Goal: Task Accomplishment & Management: Manage account settings

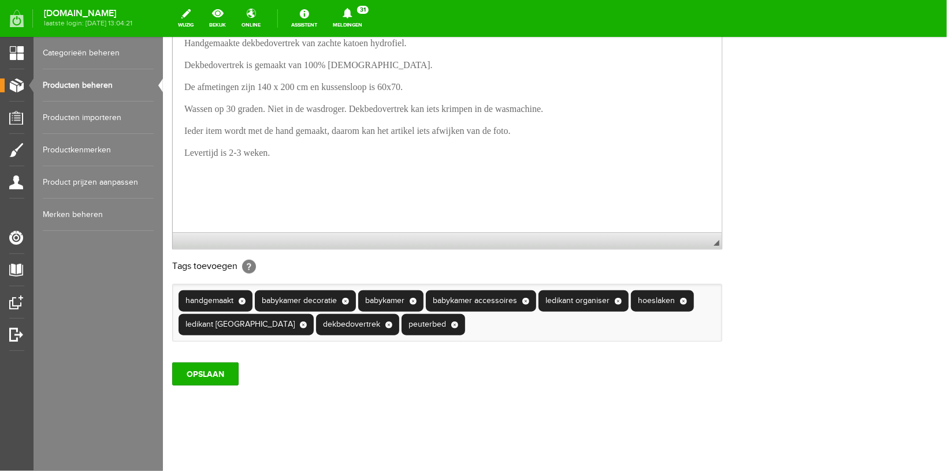
scroll to position [334, 0]
click at [214, 367] on input "OPSLAAN" at bounding box center [205, 373] width 66 height 23
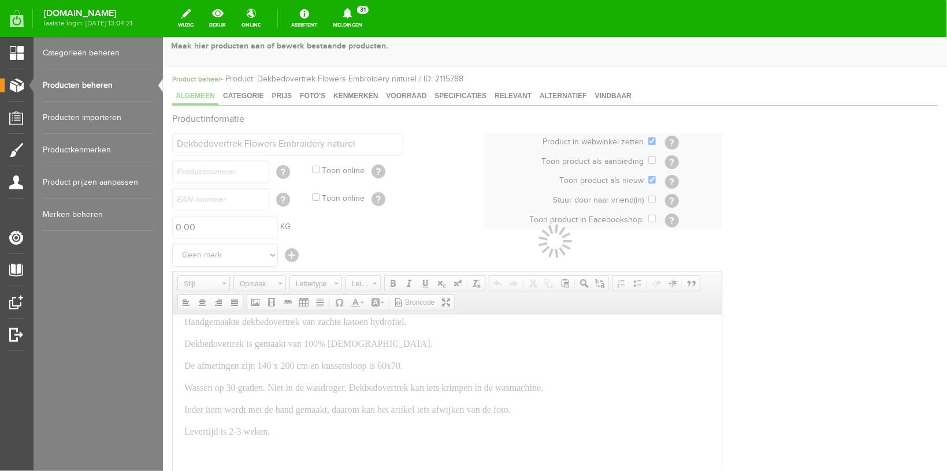
scroll to position [0, 0]
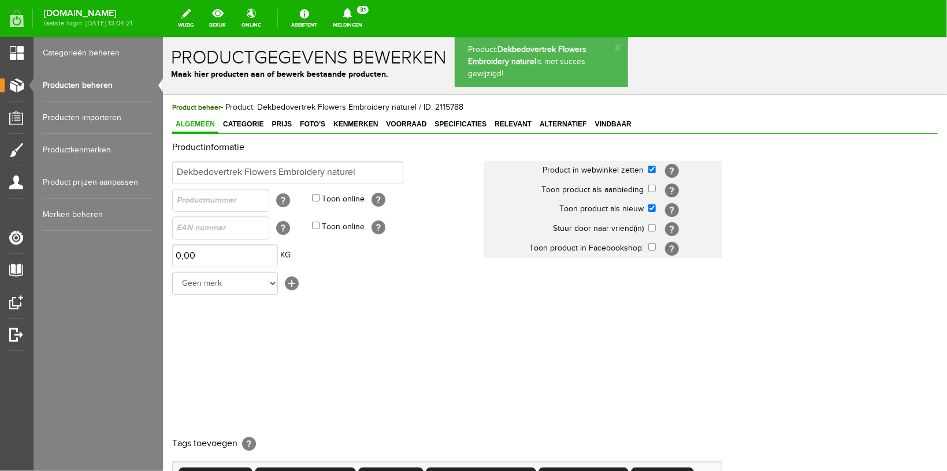
click at [64, 80] on link "Producten beheren" at bounding box center [98, 85] width 111 height 32
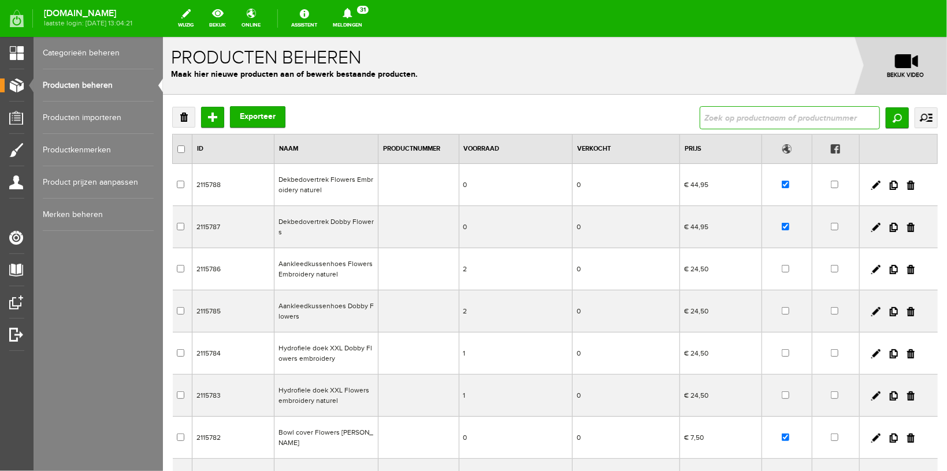
click at [709, 116] on input "text" at bounding box center [789, 117] width 180 height 23
type input "bohemian"
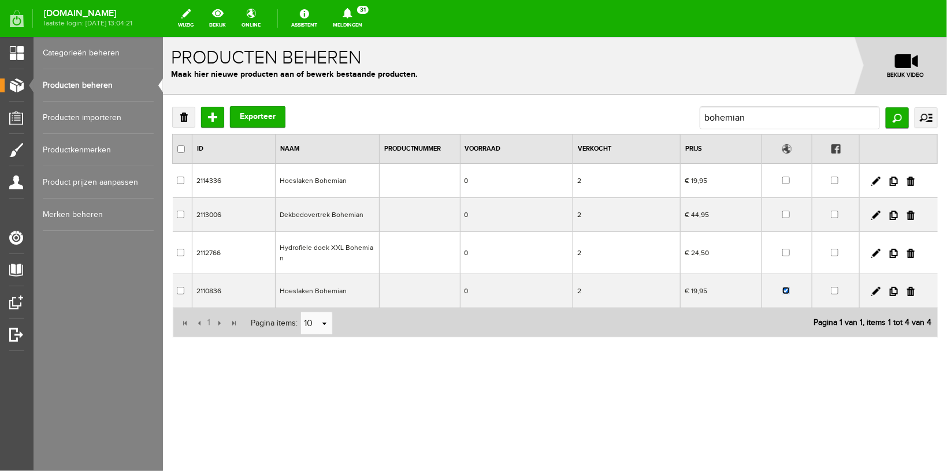
click at [783, 287] on input "checkbox" at bounding box center [786, 291] width 8 height 8
checkbox input "false"
drag, startPoint x: 763, startPoint y: 122, endPoint x: 540, endPoint y: 110, distance: 223.3
click at [540, 110] on div "Verwijderen Toevoegen Exporteer bohemian Zoeken uitgebreid zoeken Categorie Wor…" at bounding box center [554, 117] width 765 height 23
type input "b"
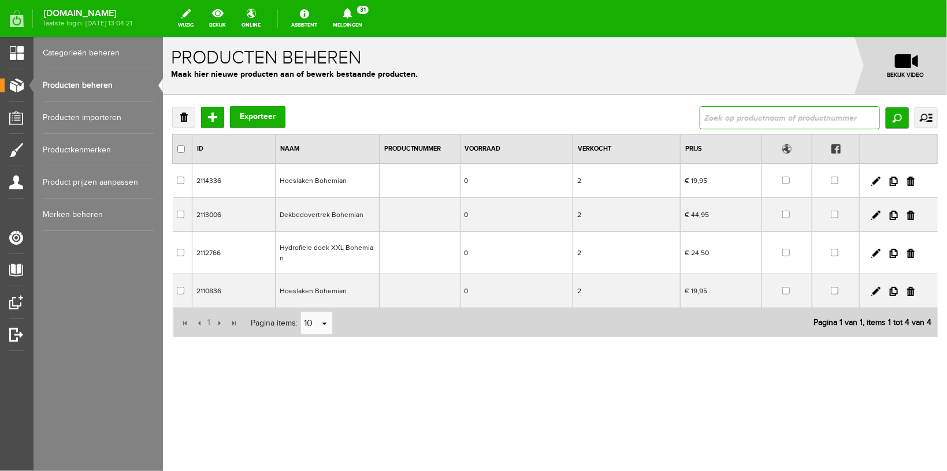
click at [750, 111] on input "text" at bounding box center [789, 117] width 180 height 23
type input "etui"
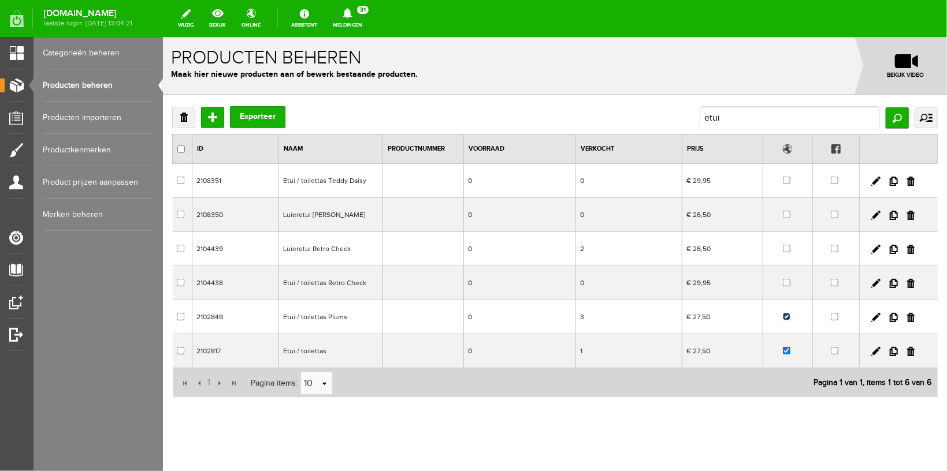
click at [782, 319] on input "checkbox" at bounding box center [786, 317] width 8 height 8
checkbox input "false"
drag, startPoint x: 782, startPoint y: 350, endPoint x: 944, endPoint y: 387, distance: 166.5
click at [782, 350] on td at bounding box center [787, 351] width 50 height 34
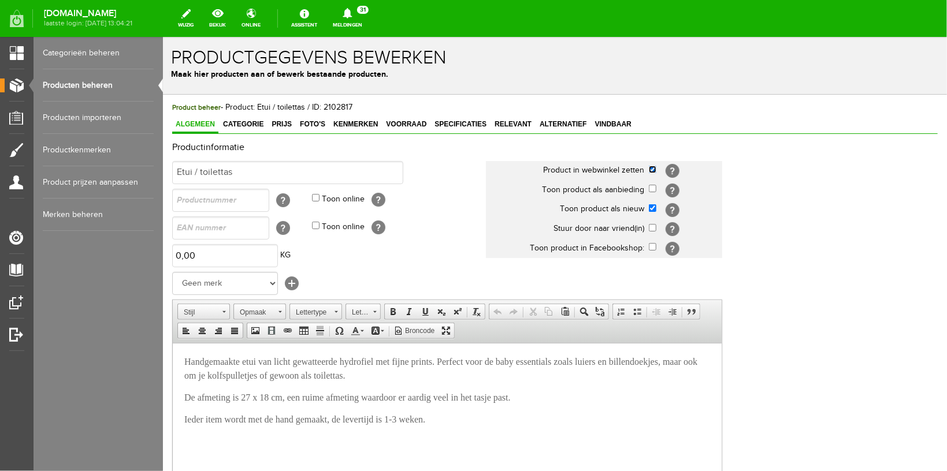
click at [653, 170] on input "checkbox" at bounding box center [652, 169] width 8 height 8
checkbox input "false"
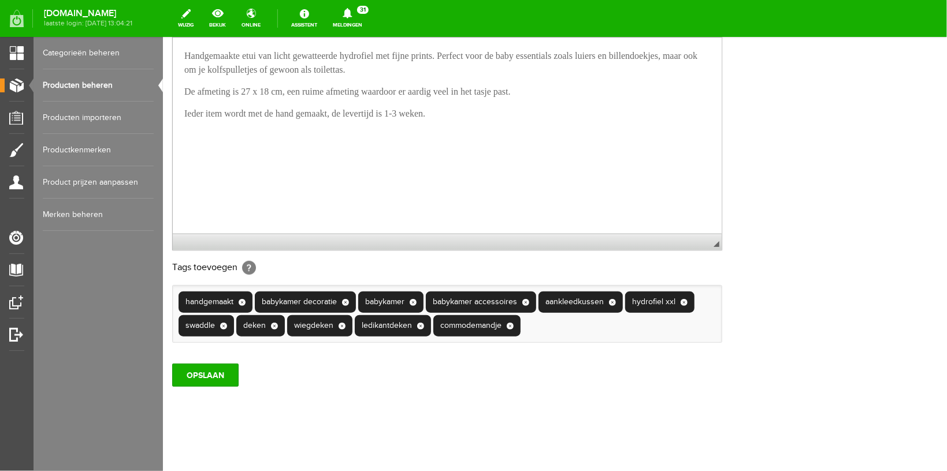
scroll to position [334, 0]
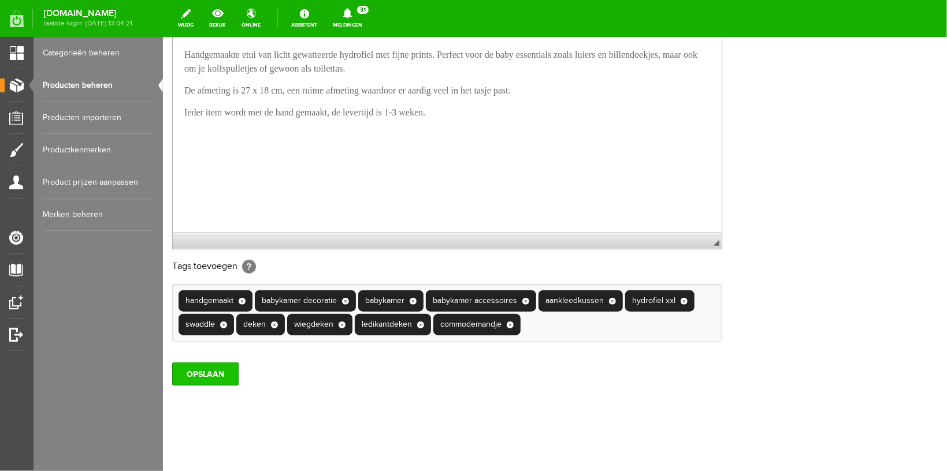
drag, startPoint x: 200, startPoint y: 375, endPoint x: 184, endPoint y: 47, distance: 328.5
click at [200, 375] on input "OPSLAAN" at bounding box center [205, 373] width 66 height 23
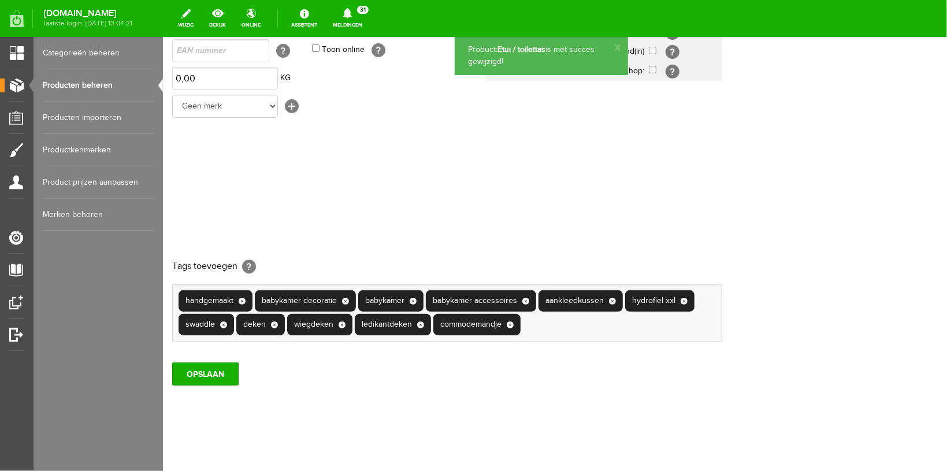
click at [81, 81] on link "Producten beheren" at bounding box center [98, 85] width 111 height 32
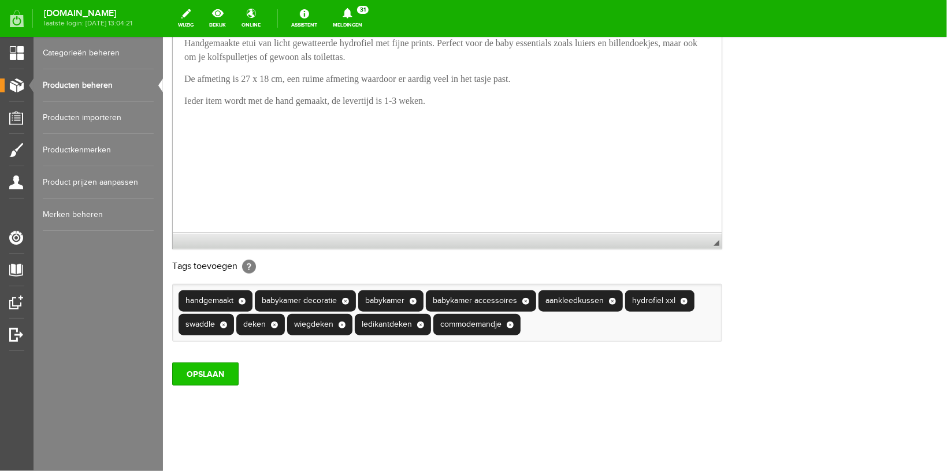
click at [200, 368] on input "OPSLAAN" at bounding box center [205, 373] width 66 height 23
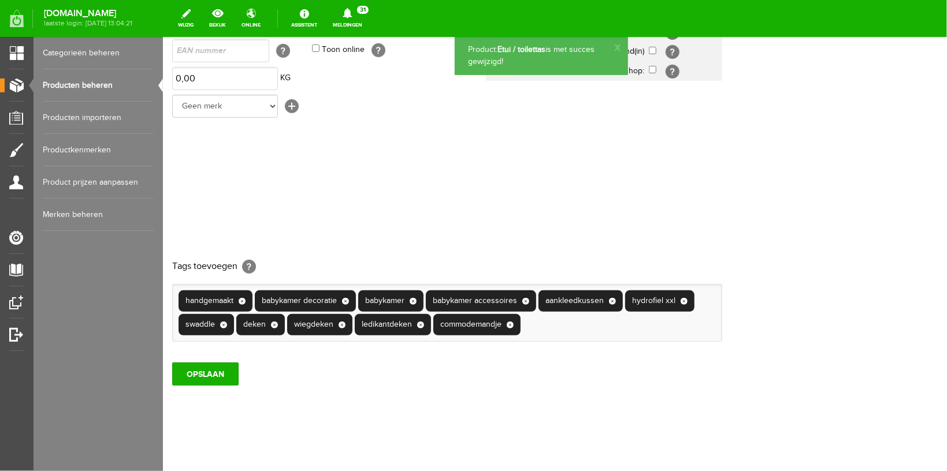
scroll to position [170, 0]
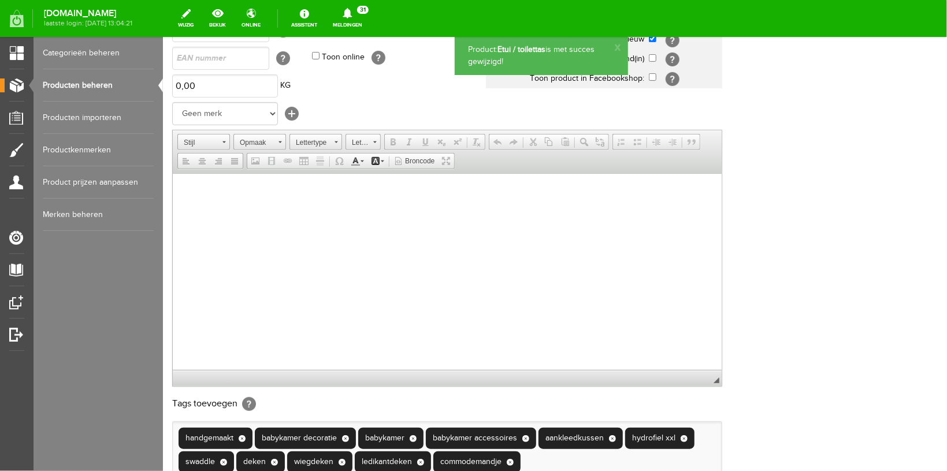
click at [87, 80] on link "Producten beheren" at bounding box center [98, 85] width 111 height 32
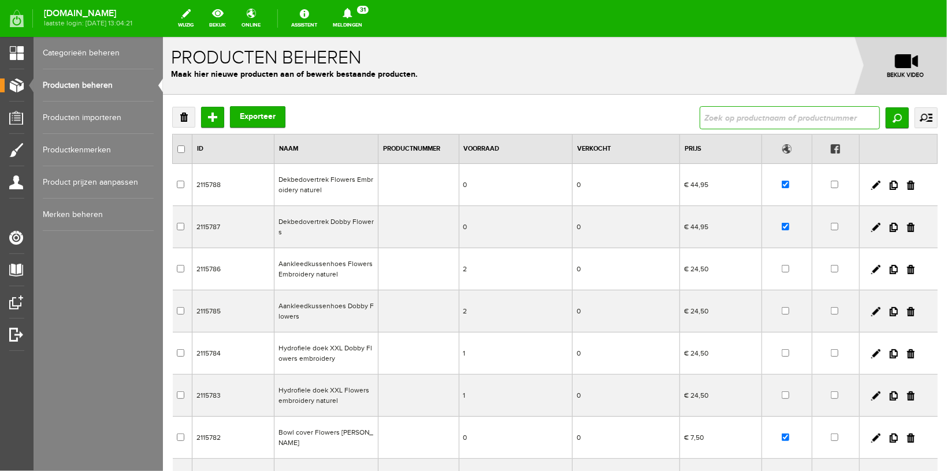
click at [752, 124] on input "text" at bounding box center [789, 117] width 180 height 23
type input "matras"
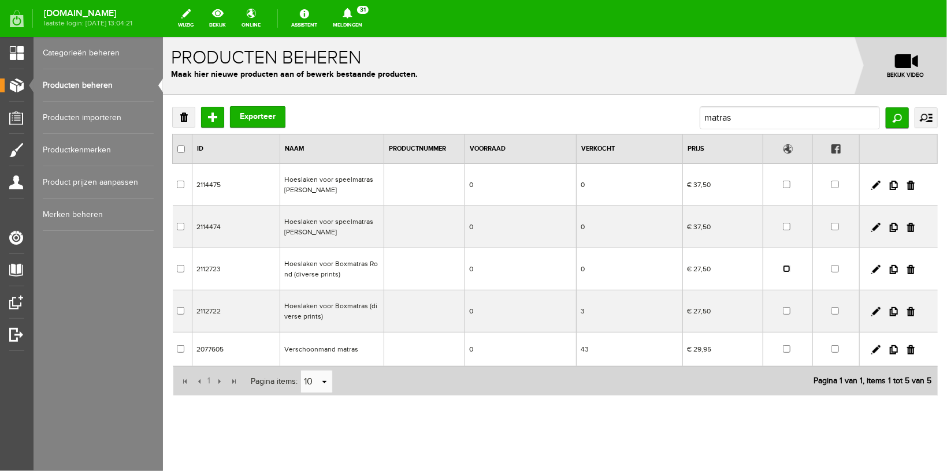
click at [782, 268] on input "checkbox" at bounding box center [786, 269] width 8 height 8
checkbox input "true"
click at [782, 311] on input "checkbox" at bounding box center [786, 311] width 8 height 8
checkbox input "true"
click at [871, 267] on link at bounding box center [875, 269] width 9 height 9
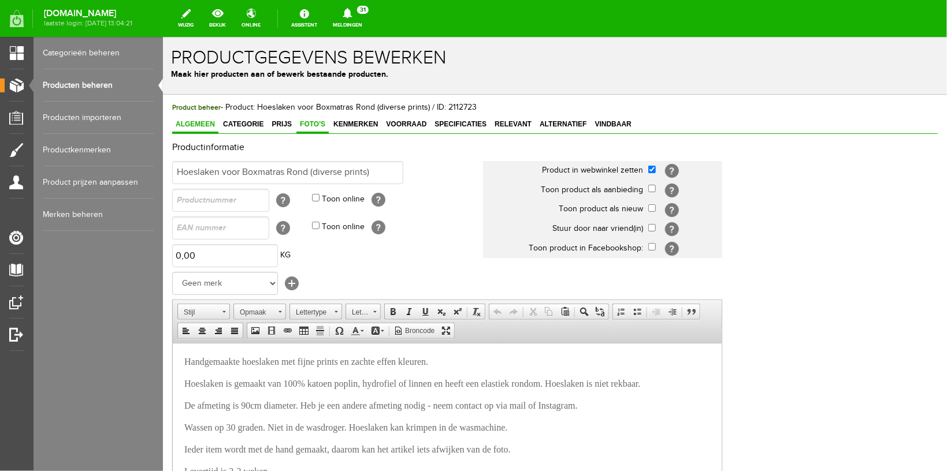
click at [314, 123] on span "Foto's" at bounding box center [312, 124] width 32 height 8
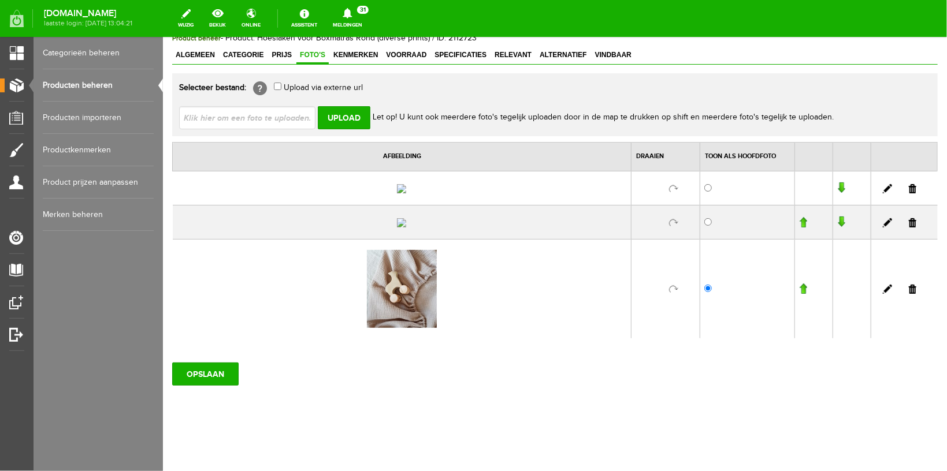
scroll to position [122, 0]
click at [908, 184] on link at bounding box center [912, 188] width 8 height 9
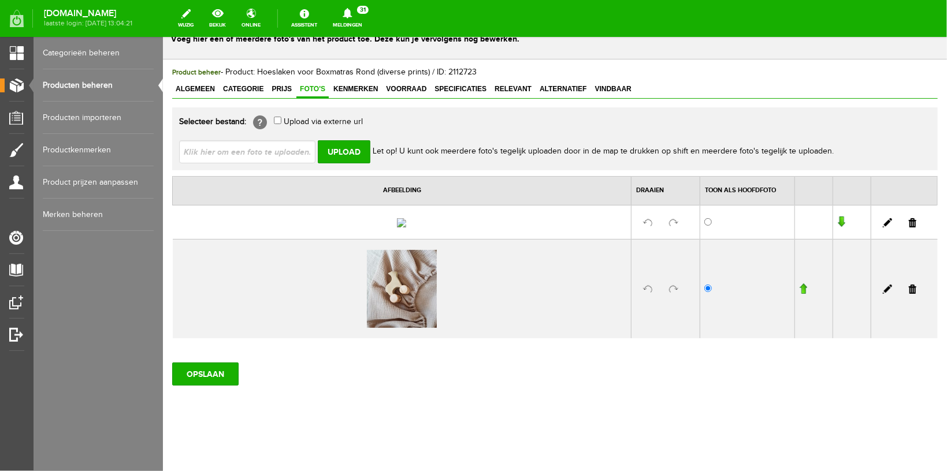
scroll to position [99, 0]
click at [908, 218] on link at bounding box center [912, 222] width 8 height 9
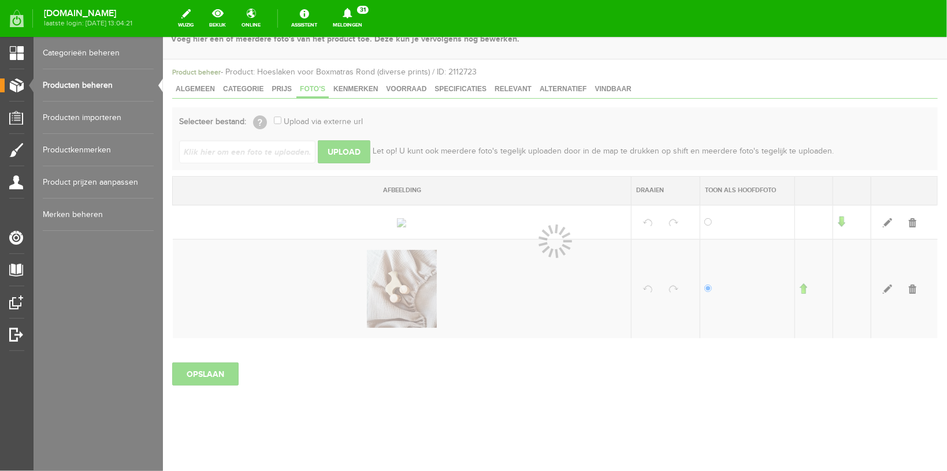
scroll to position [0, 0]
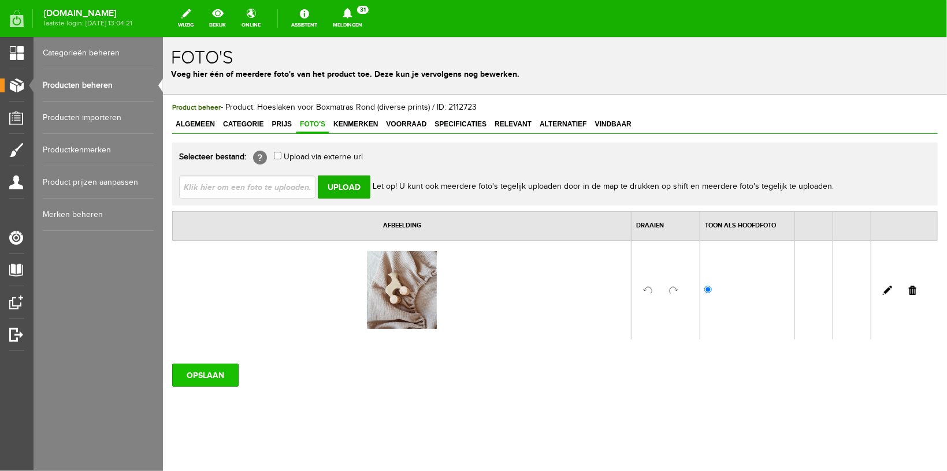
click at [206, 371] on input "OPSLAAN" at bounding box center [205, 374] width 66 height 23
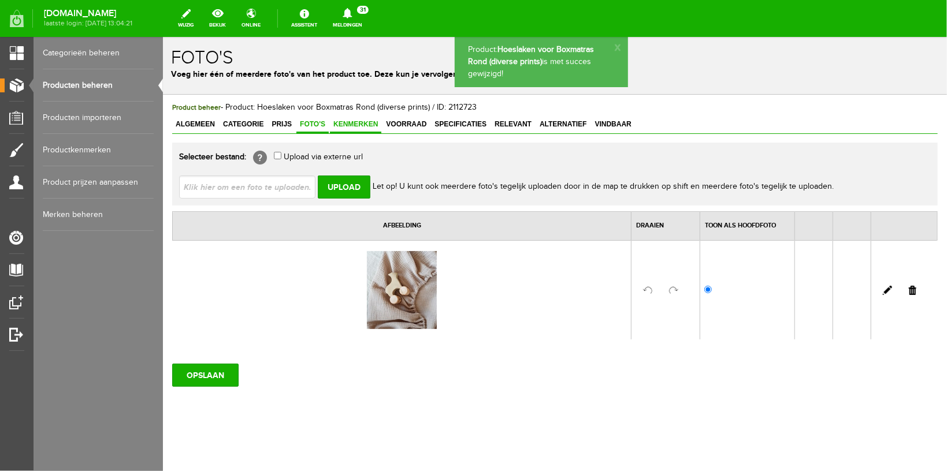
click at [351, 120] on span "Kenmerken" at bounding box center [354, 124] width 51 height 8
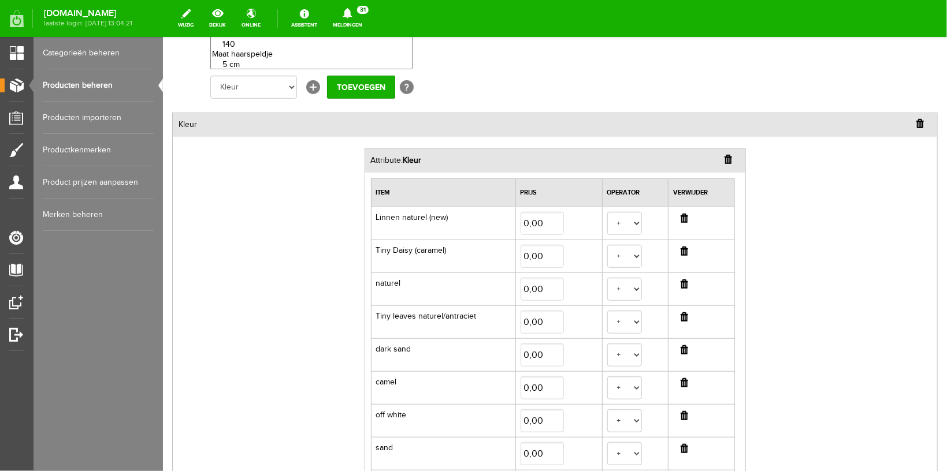
scroll to position [306, 0]
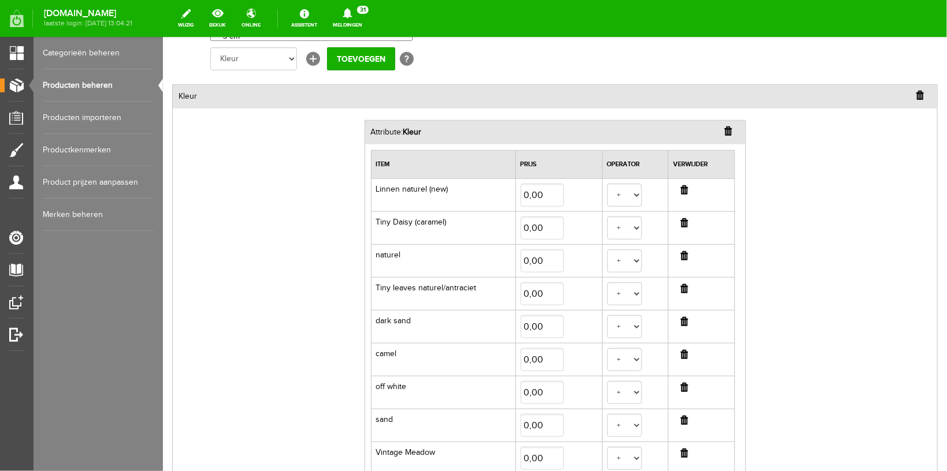
click at [680, 221] on input "button" at bounding box center [684, 222] width 8 height 9
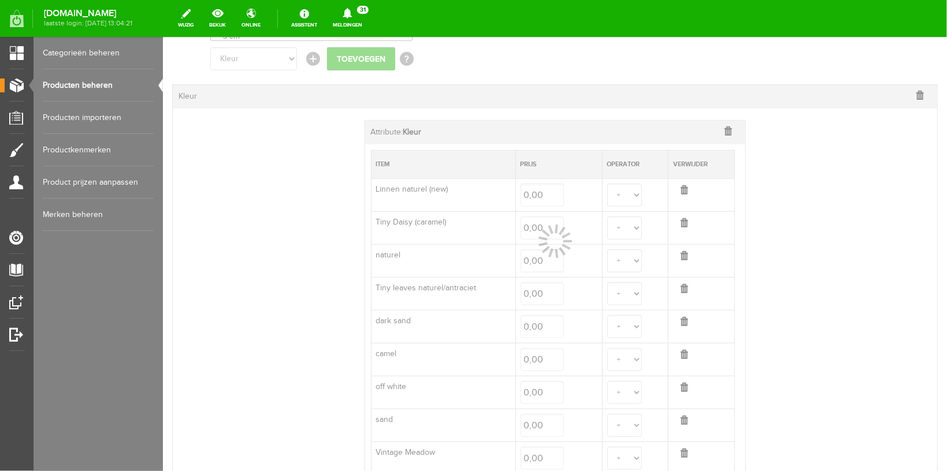
select select
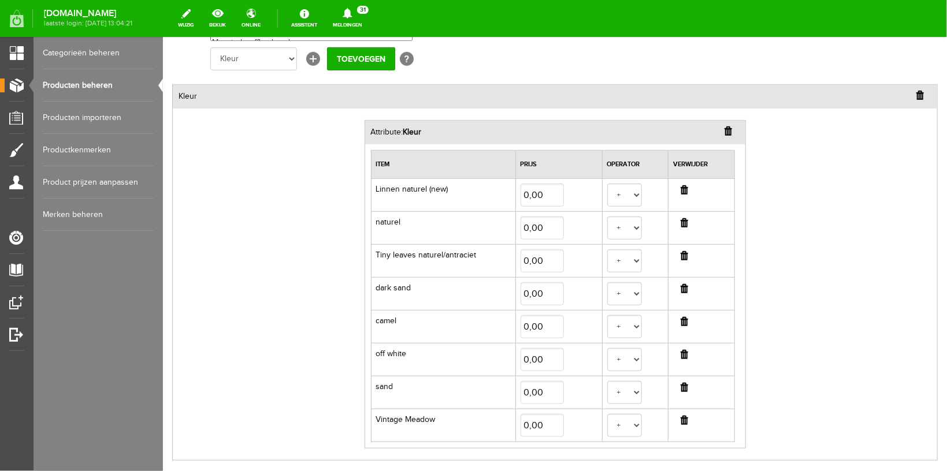
click at [680, 254] on input "button" at bounding box center [684, 255] width 8 height 9
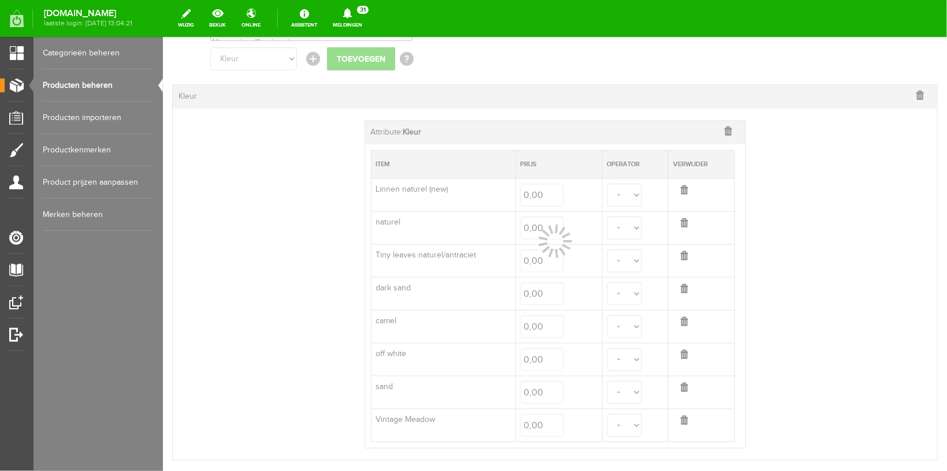
select select
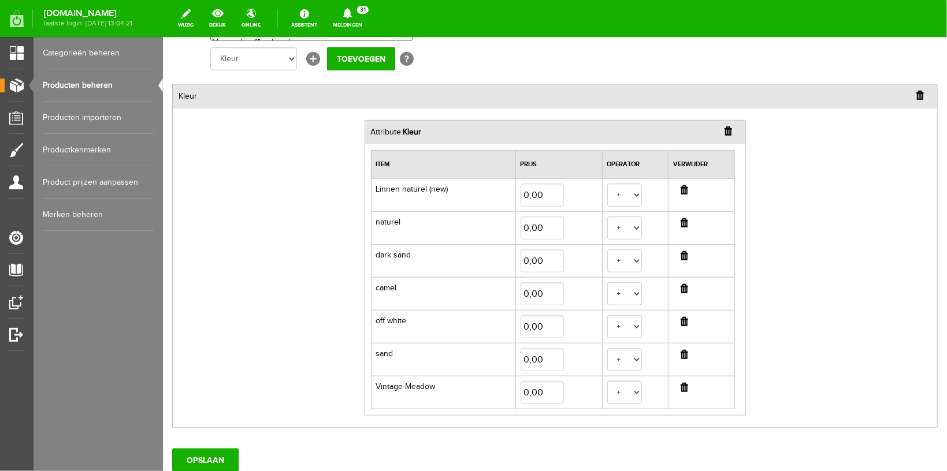
click at [680, 255] on input "button" at bounding box center [684, 255] width 8 height 9
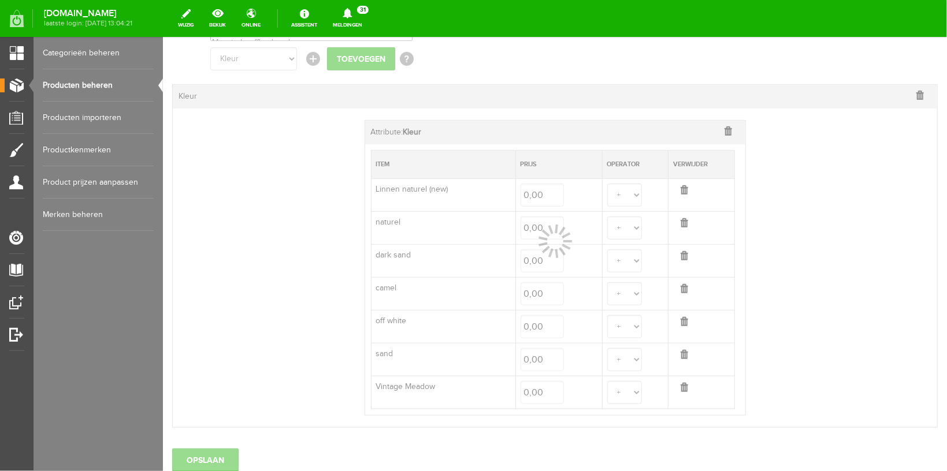
select select
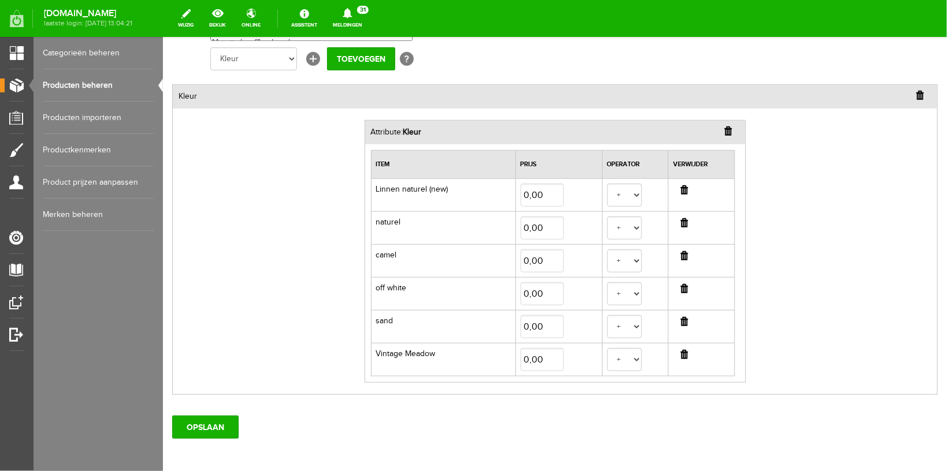
click at [680, 285] on input "button" at bounding box center [684, 288] width 8 height 9
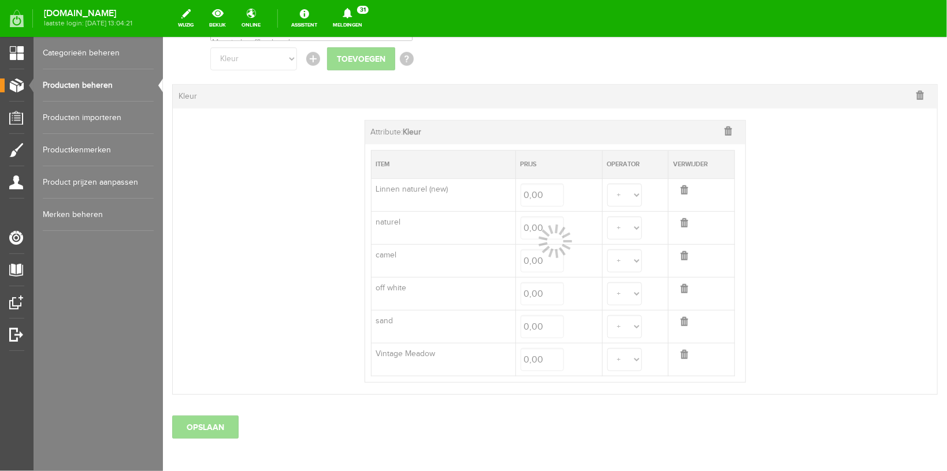
select select
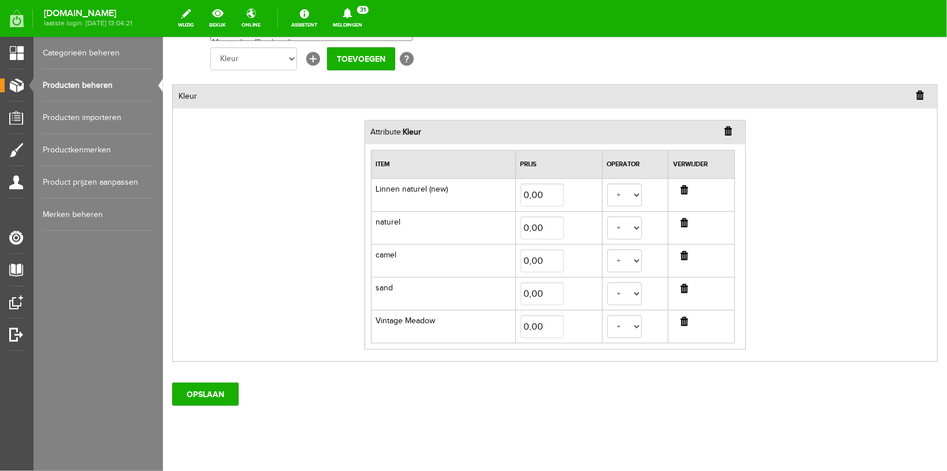
click at [680, 317] on input "button" at bounding box center [684, 321] width 8 height 9
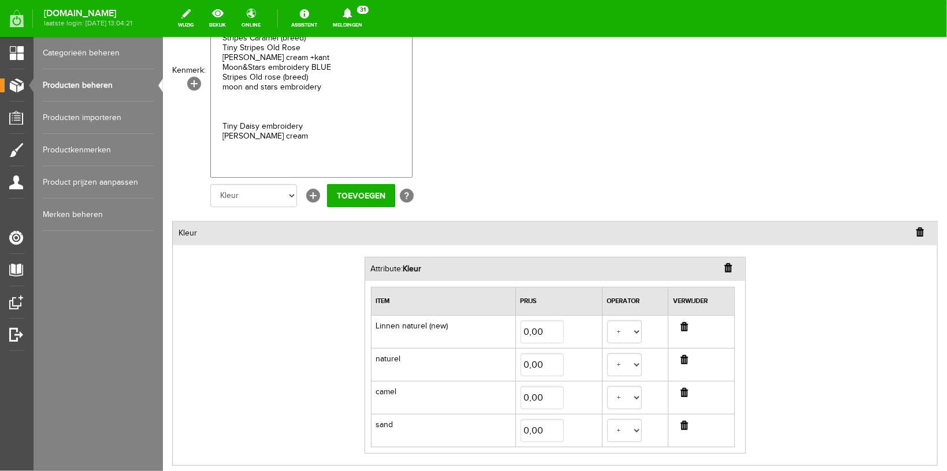
scroll to position [1570, 0]
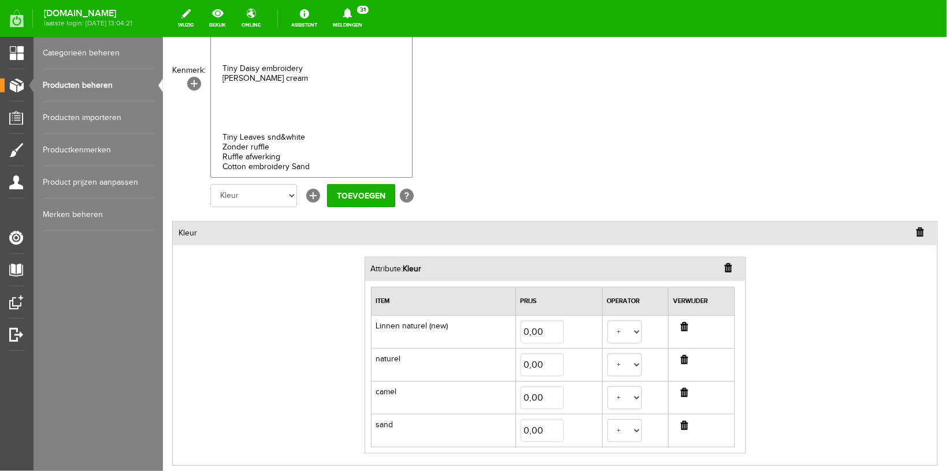
select select "17394|337772"
click at [340, 195] on input "Toevoegen" at bounding box center [360, 195] width 68 height 23
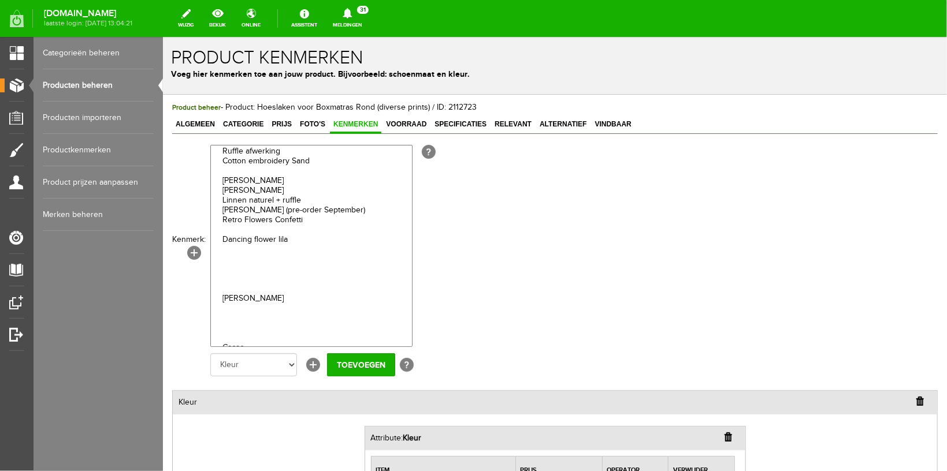
scroll to position [1803, 0]
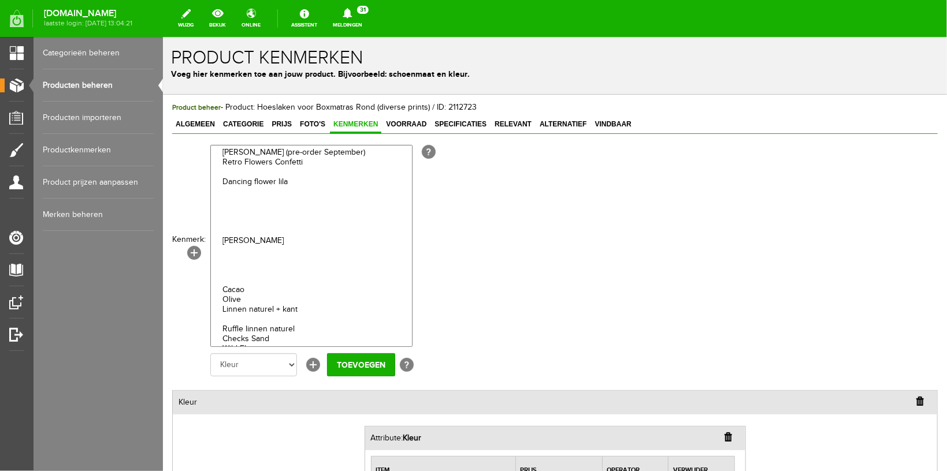
select select "17394|337333"
click at [280, 10] on option "Tiny Daisy embroidery" at bounding box center [310, 5] width 201 height 10
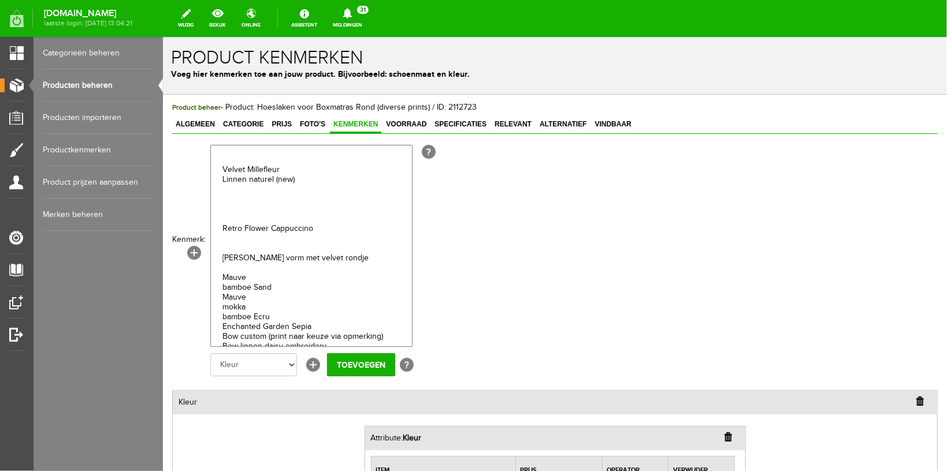
scroll to position [2055, 0]
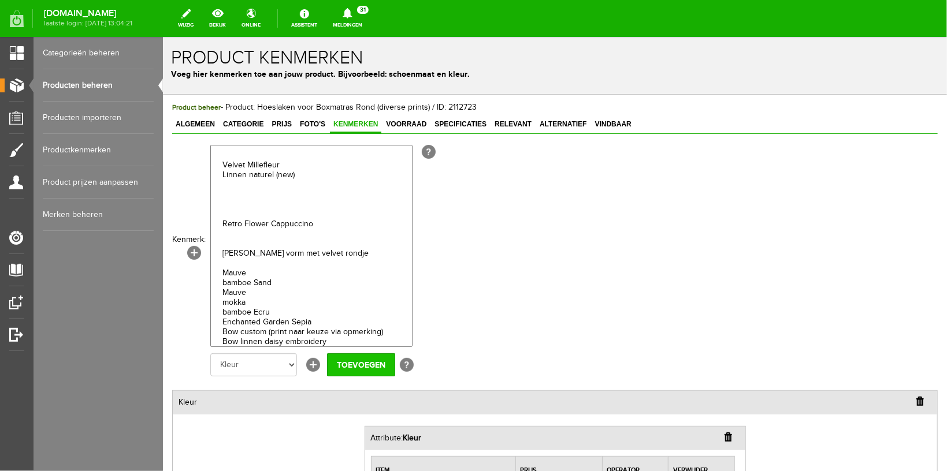
click at [348, 365] on input "Toevoegen" at bounding box center [360, 364] width 68 height 23
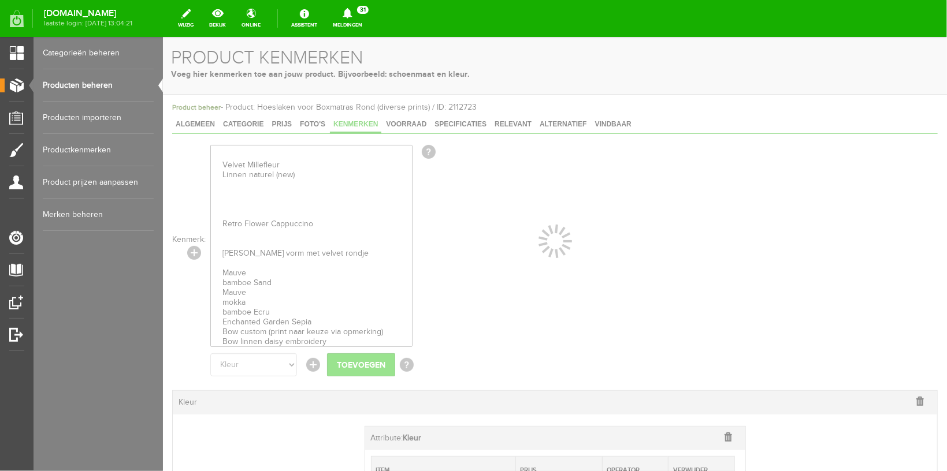
select select
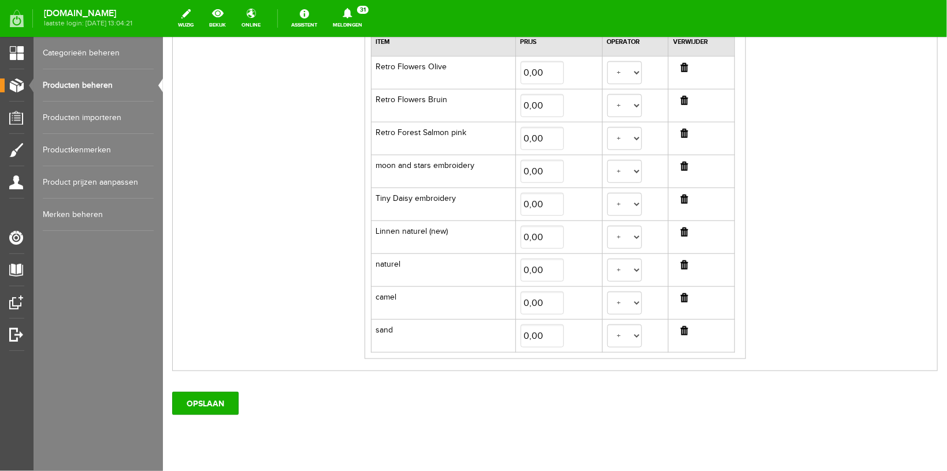
scroll to position [456, 0]
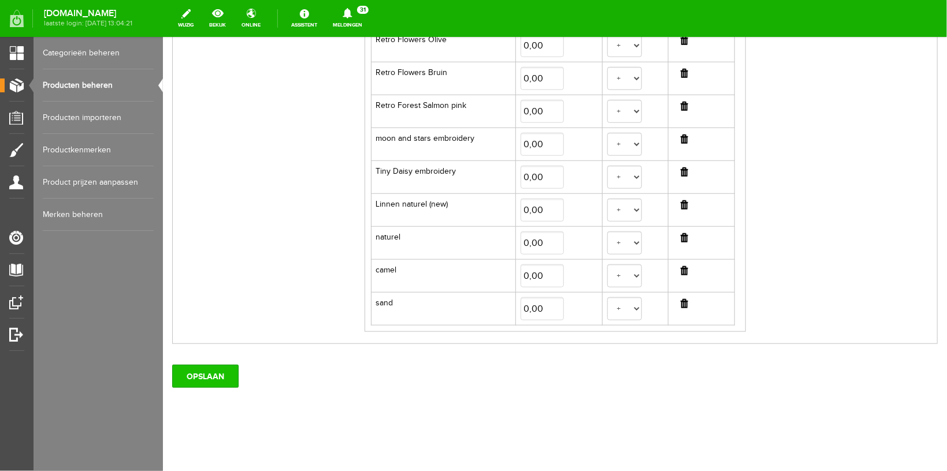
click at [221, 366] on input "OPSLAAN" at bounding box center [205, 376] width 66 height 23
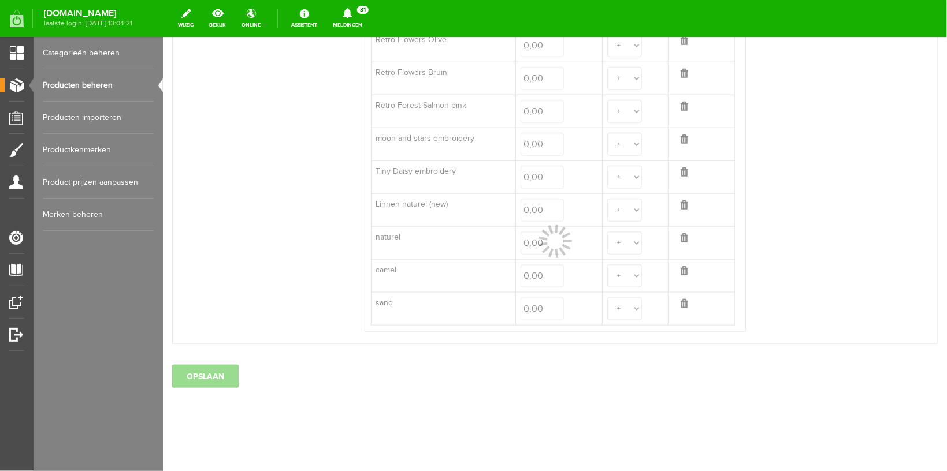
select select
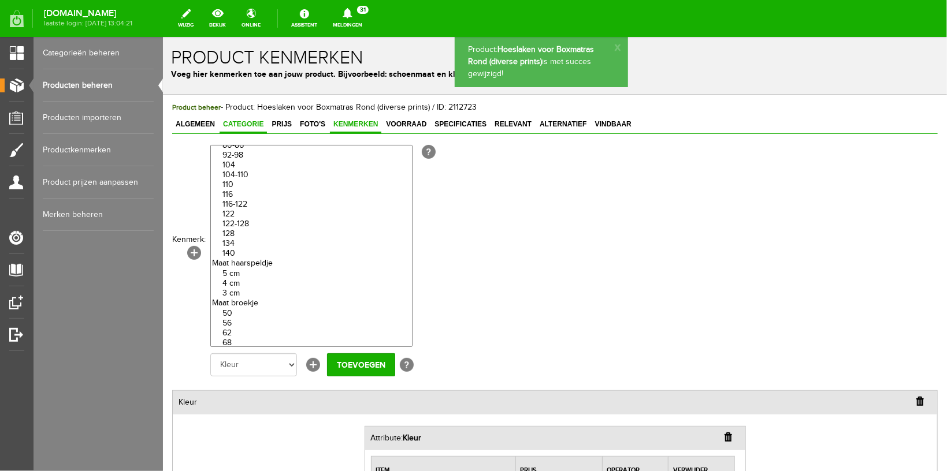
scroll to position [264, 0]
click at [243, 120] on span "Categorie" at bounding box center [242, 124] width 47 height 8
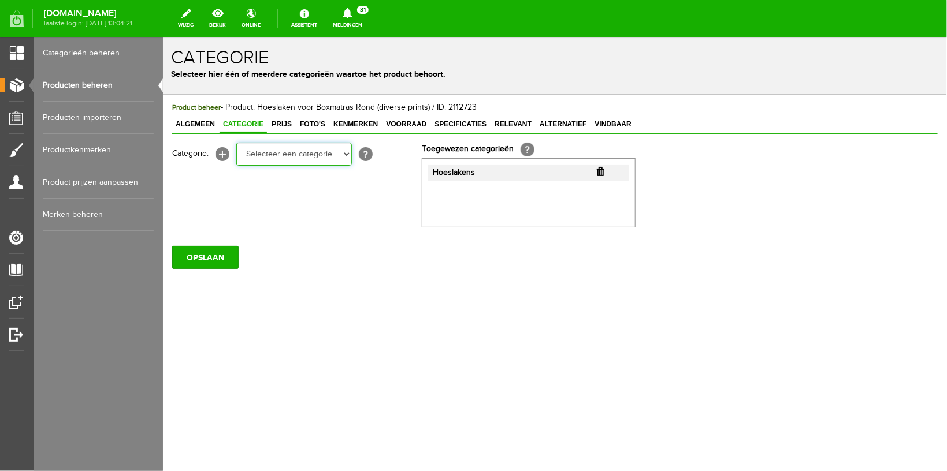
drag, startPoint x: 295, startPoint y: 162, endPoint x: 274, endPoint y: 146, distance: 25.5
click at [274, 146] on select "Selecteer een categorie Workshops Stoffen per meter Zuurdesem & toebehoren Stof…" at bounding box center [294, 153] width 116 height 23
select select "270994"
click option "Speelkleden/boxkleden" at bounding box center [162, 36] width 0 height 0
click at [194, 262] on input "OPSLAAN" at bounding box center [205, 257] width 66 height 23
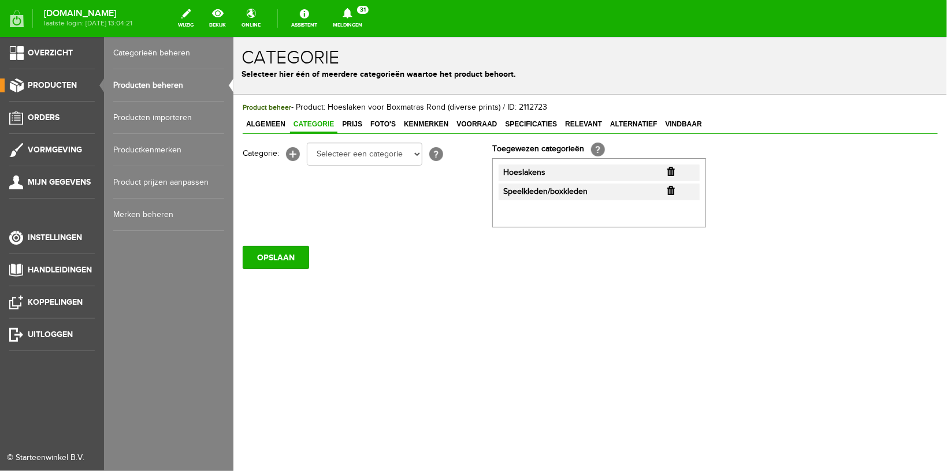
click at [161, 82] on link "Producten beheren" at bounding box center [168, 85] width 111 height 32
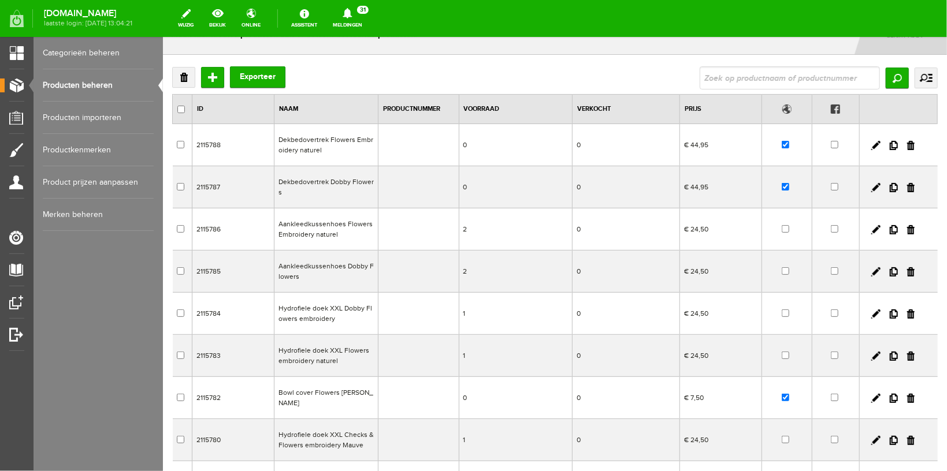
scroll to position [61, 0]
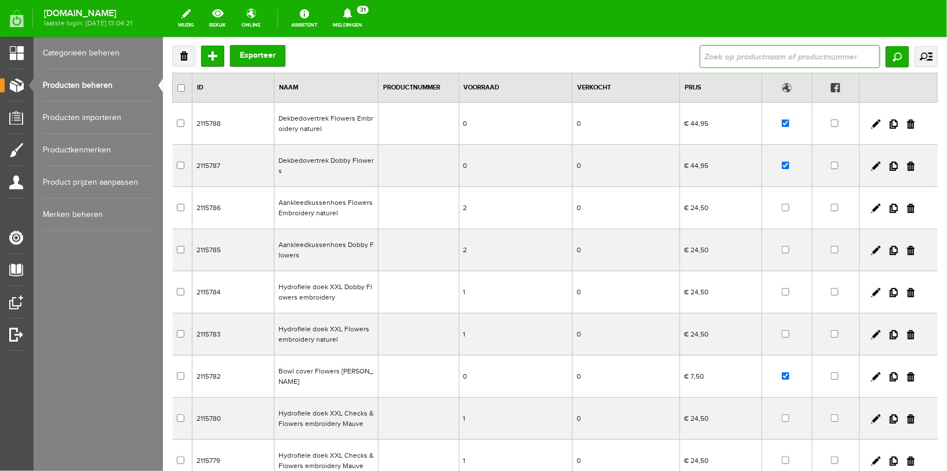
click at [734, 58] on input "text" at bounding box center [789, 55] width 180 height 23
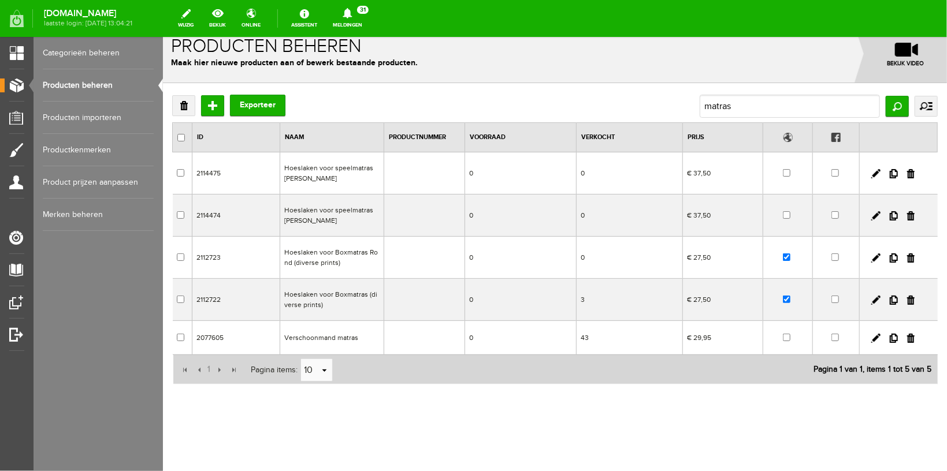
scroll to position [11, 0]
click at [871, 258] on link at bounding box center [875, 258] width 9 height 9
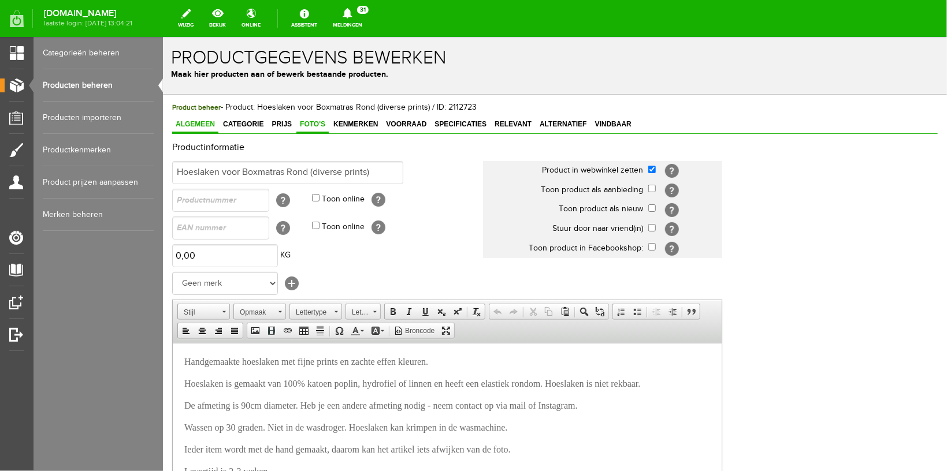
scroll to position [0, 0]
click at [307, 124] on span "Foto's" at bounding box center [312, 124] width 32 height 8
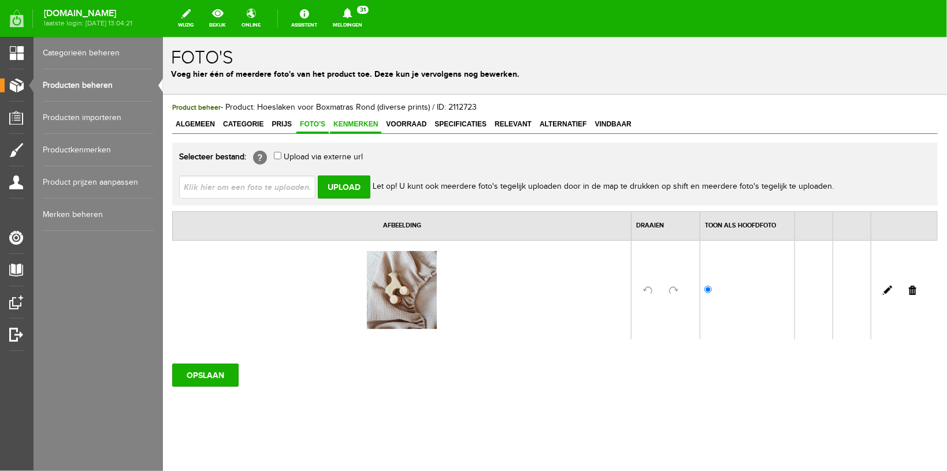
click at [341, 121] on span "Kenmerken" at bounding box center [354, 124] width 51 height 8
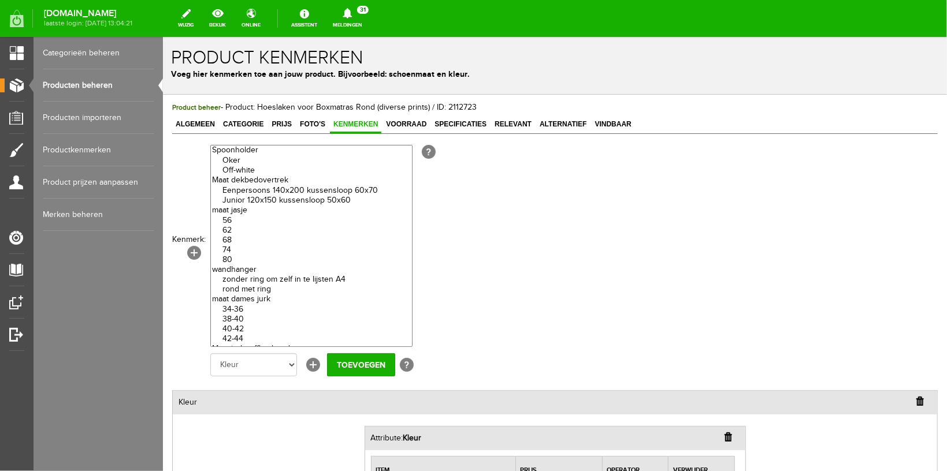
click at [56, 83] on link "Producten beheren" at bounding box center [98, 85] width 111 height 32
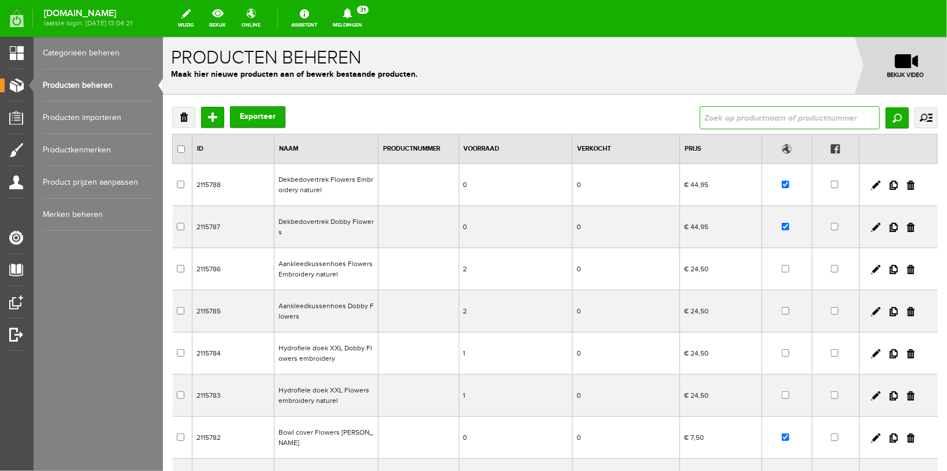
click at [741, 112] on input "text" at bounding box center [789, 117] width 180 height 23
type input "b"
type input "matras"
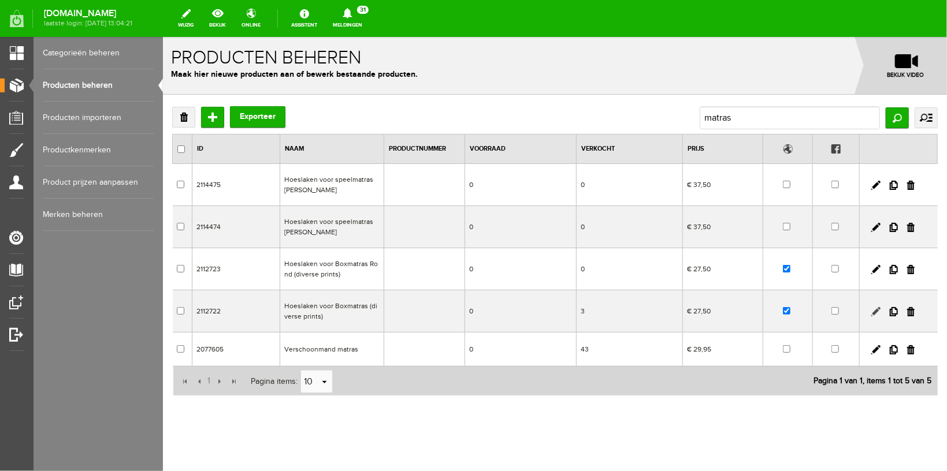
click at [871, 312] on link at bounding box center [875, 311] width 9 height 9
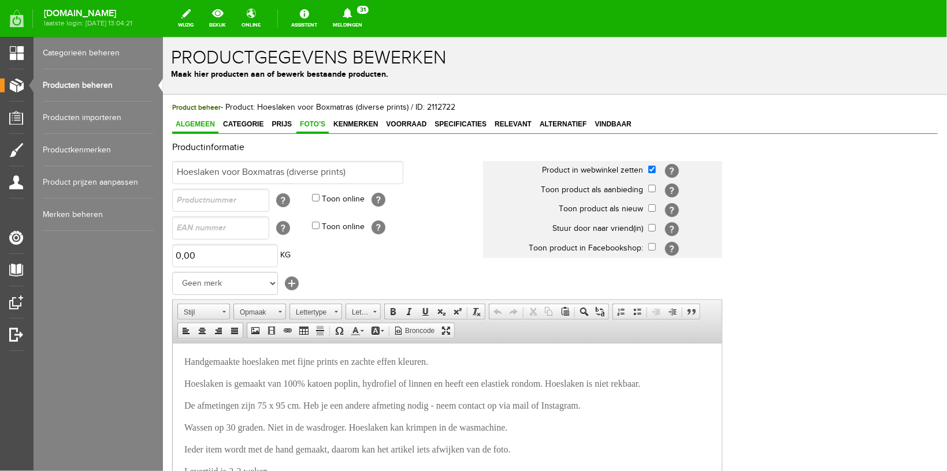
click at [304, 125] on span "Foto's" at bounding box center [312, 124] width 32 height 8
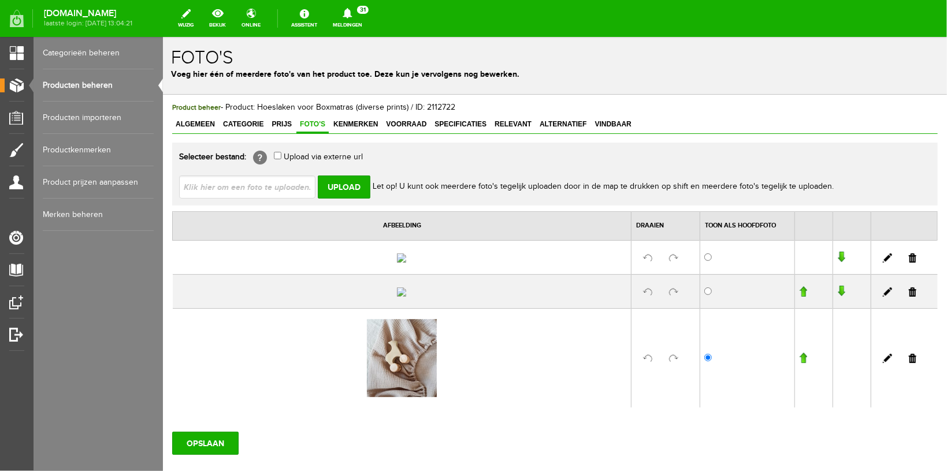
click at [908, 262] on link at bounding box center [912, 257] width 8 height 9
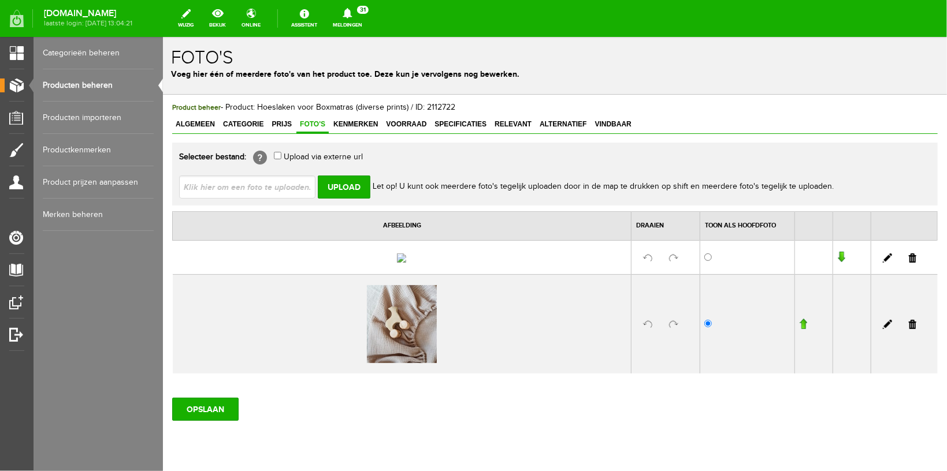
click at [908, 262] on link at bounding box center [912, 257] width 8 height 9
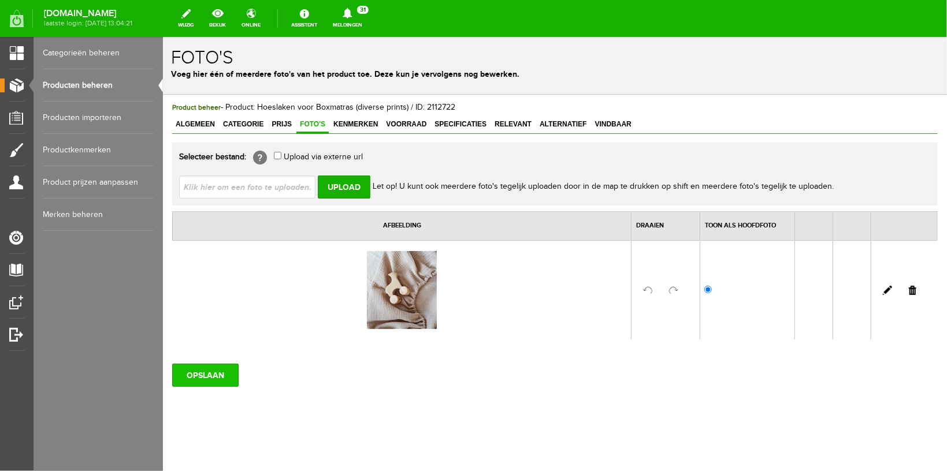
click at [187, 368] on input "OPSLAAN" at bounding box center [205, 374] width 66 height 23
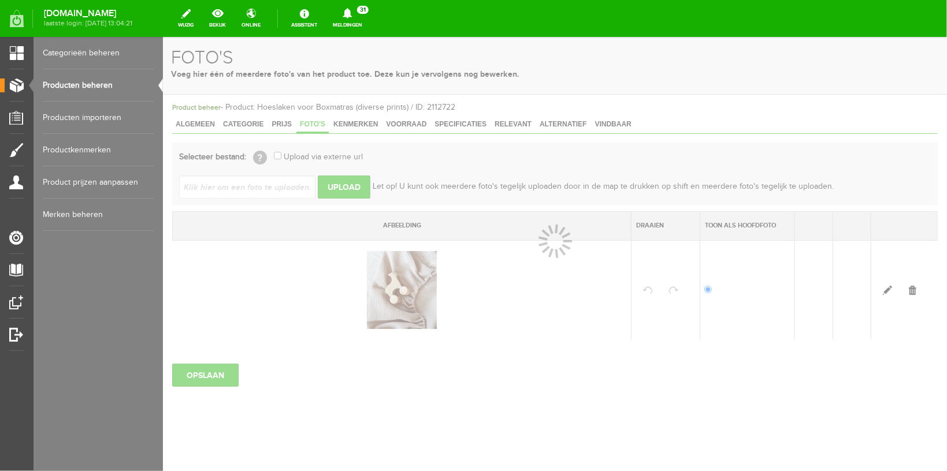
select select
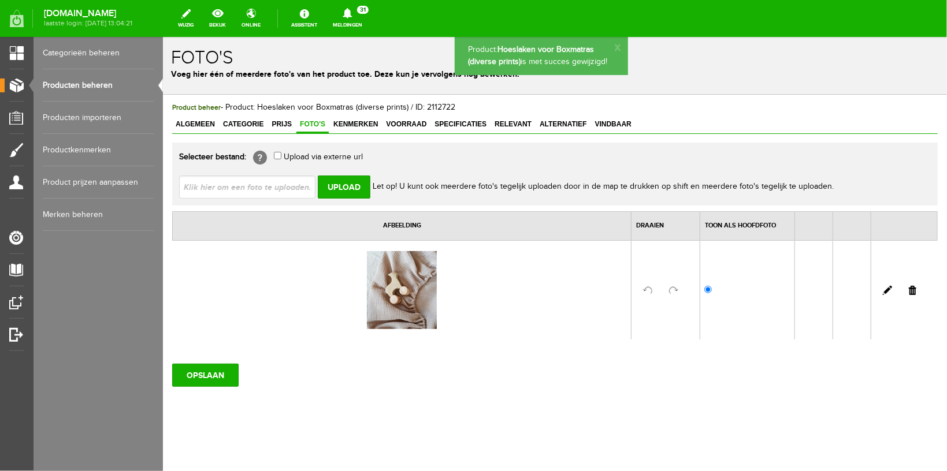
drag, startPoint x: 364, startPoint y: 121, endPoint x: 380, endPoint y: 378, distance: 257.0
click at [363, 122] on span "Kenmerken" at bounding box center [354, 124] width 51 height 8
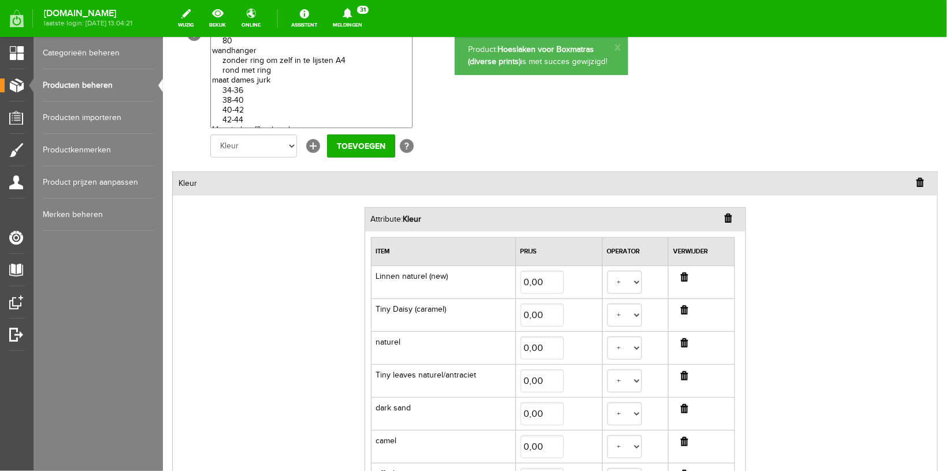
scroll to position [306, 0]
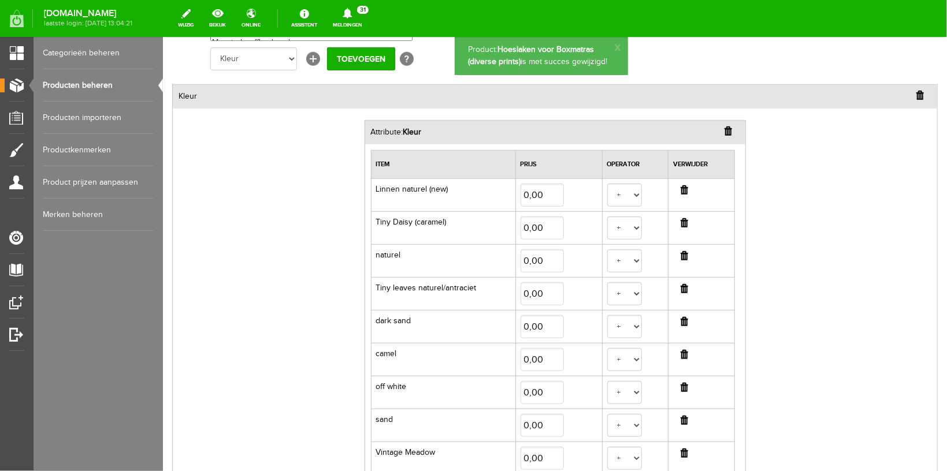
click at [680, 222] on input "button" at bounding box center [684, 222] width 8 height 9
select select
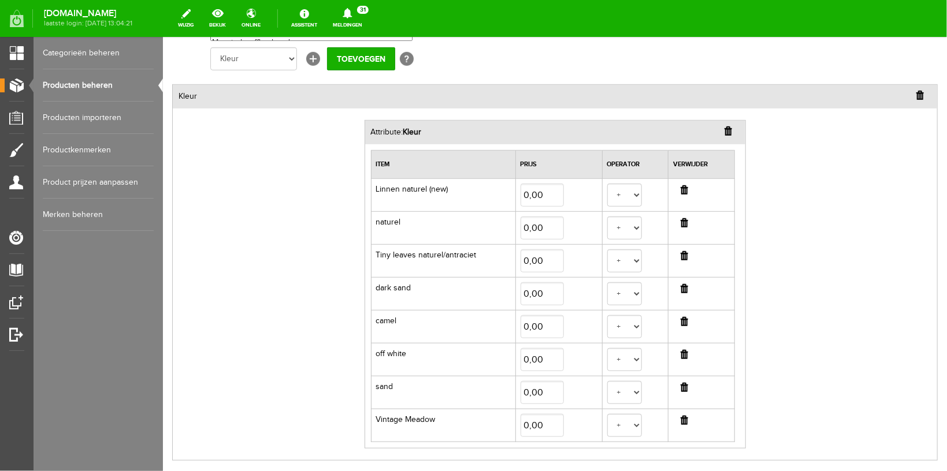
click at [680, 256] on input "button" at bounding box center [684, 255] width 8 height 9
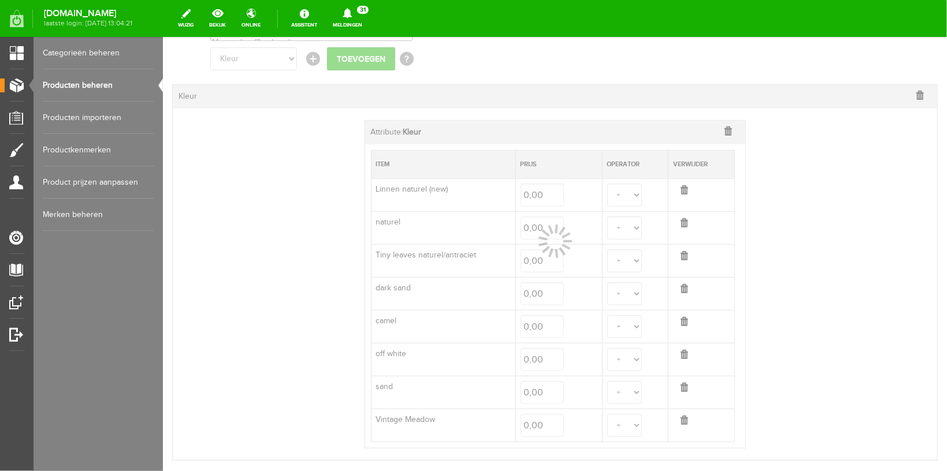
select select
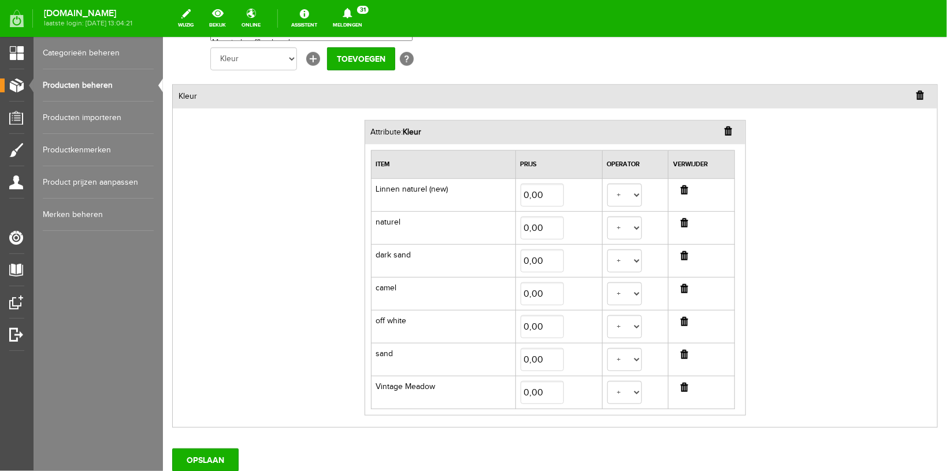
click at [680, 256] on input "button" at bounding box center [684, 255] width 8 height 9
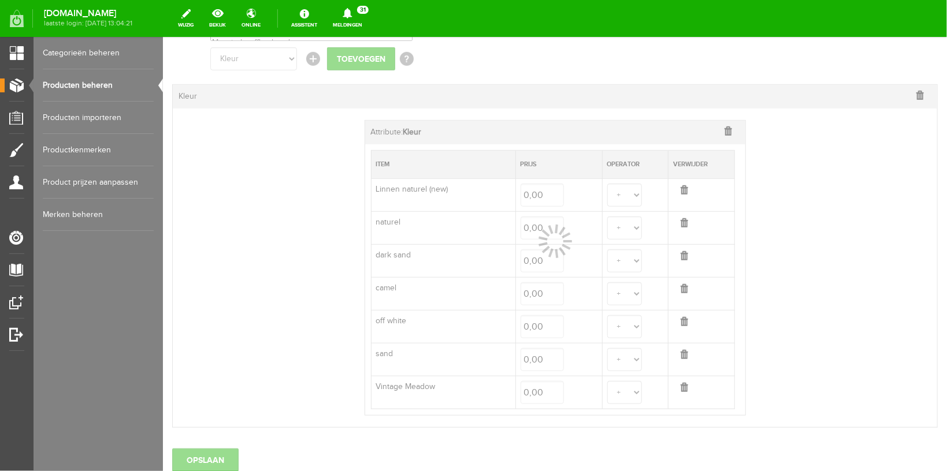
select select
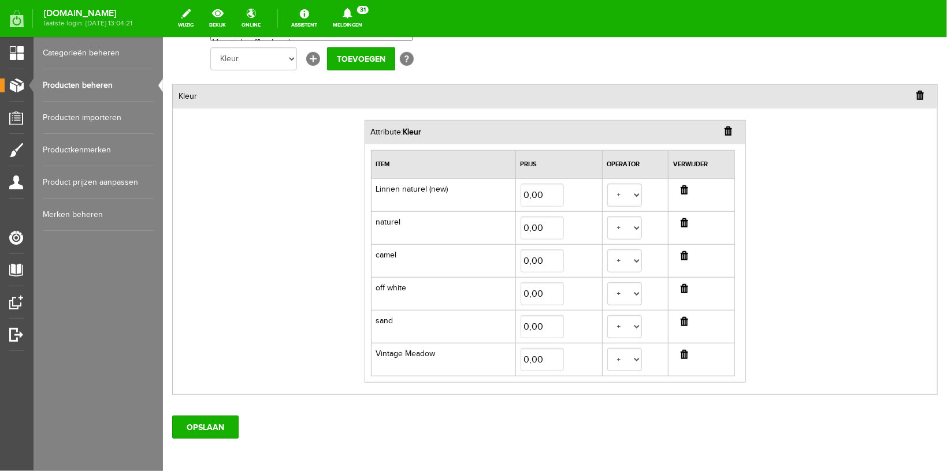
click at [680, 289] on input "button" at bounding box center [684, 288] width 8 height 9
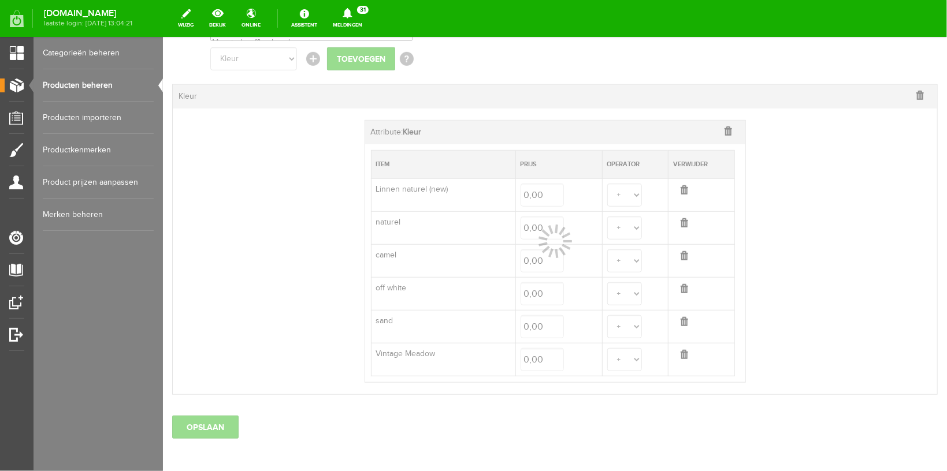
select select
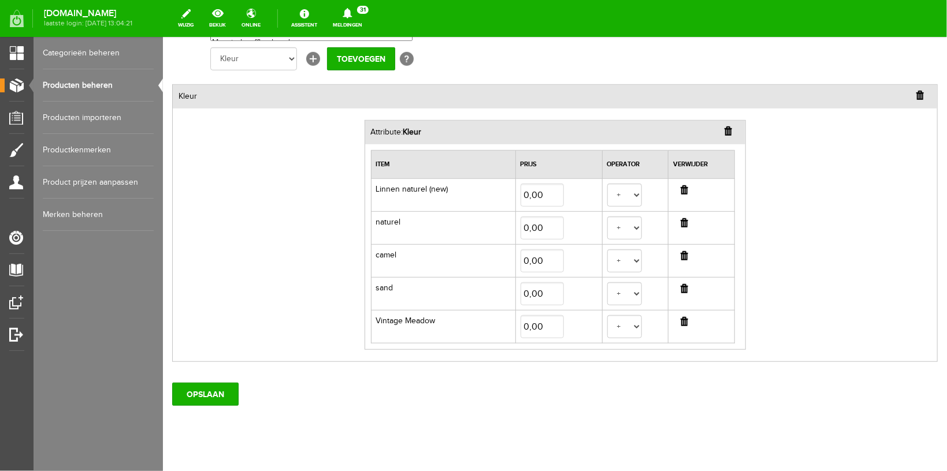
click at [680, 320] on input "button" at bounding box center [684, 321] width 8 height 9
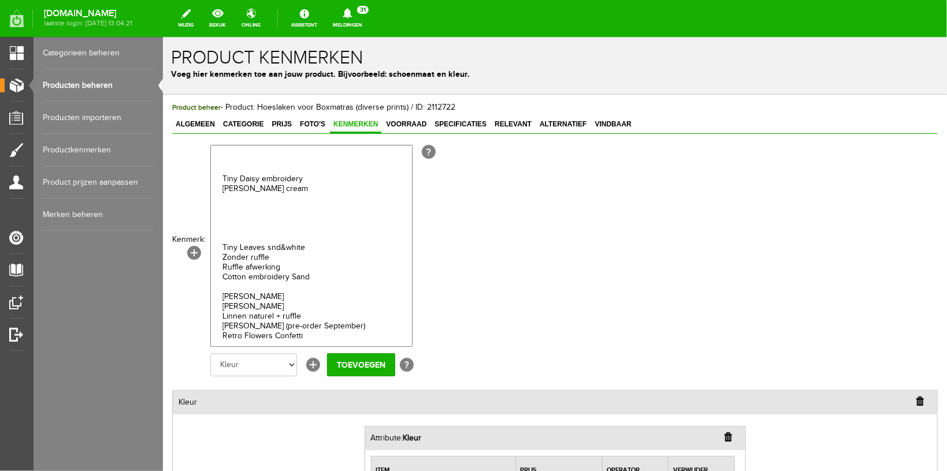
scroll to position [1628, 0]
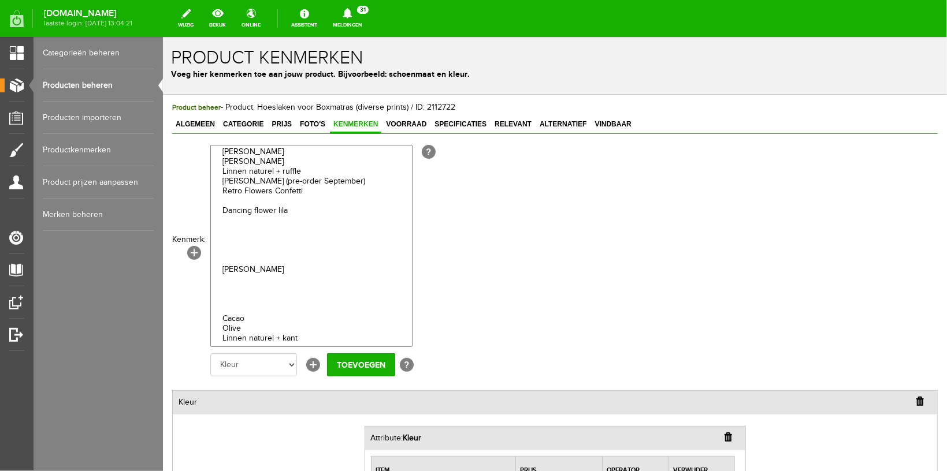
scroll to position [1803, 0]
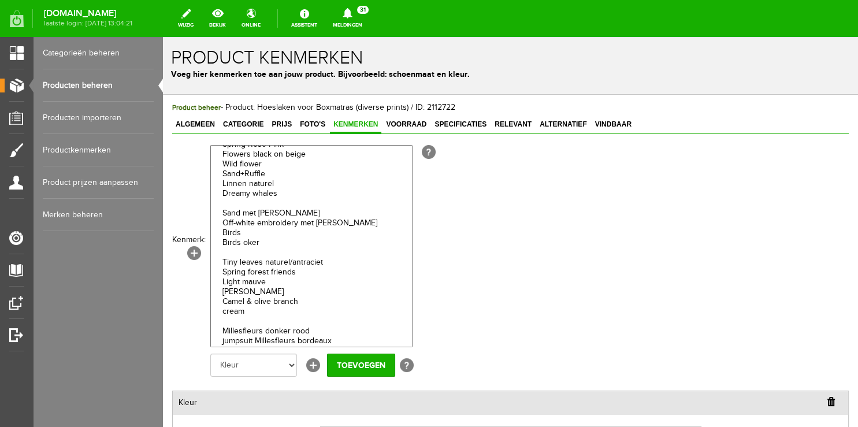
scroll to position [3087, 0]
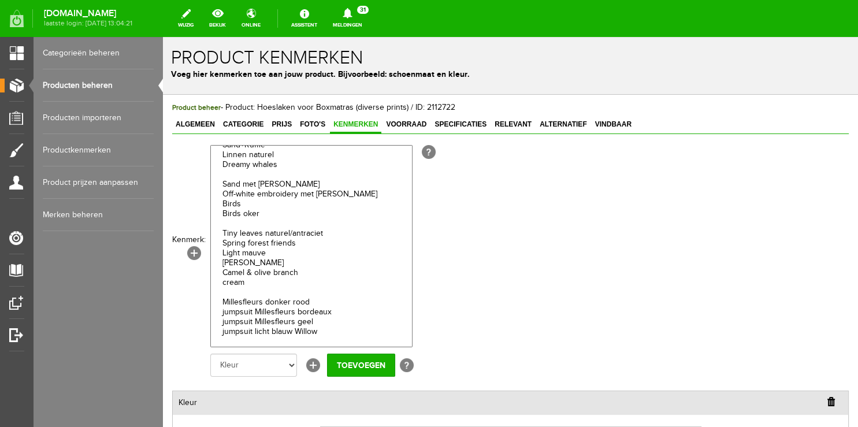
select select "17394|337772"
click at [346, 367] on input "Toevoegen" at bounding box center [361, 365] width 68 height 23
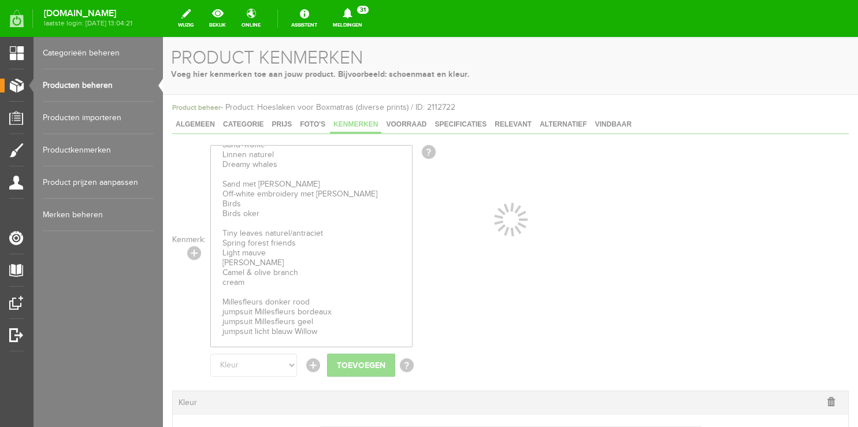
select select
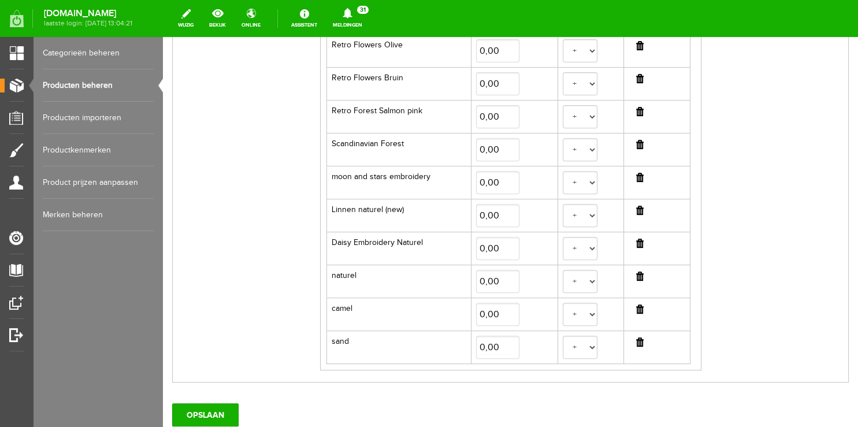
scroll to position [532, 0]
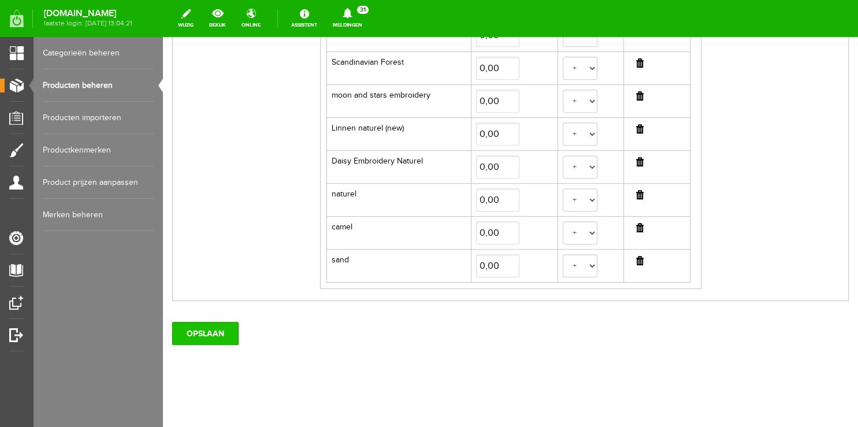
click at [200, 330] on input "OPSLAAN" at bounding box center [205, 333] width 66 height 23
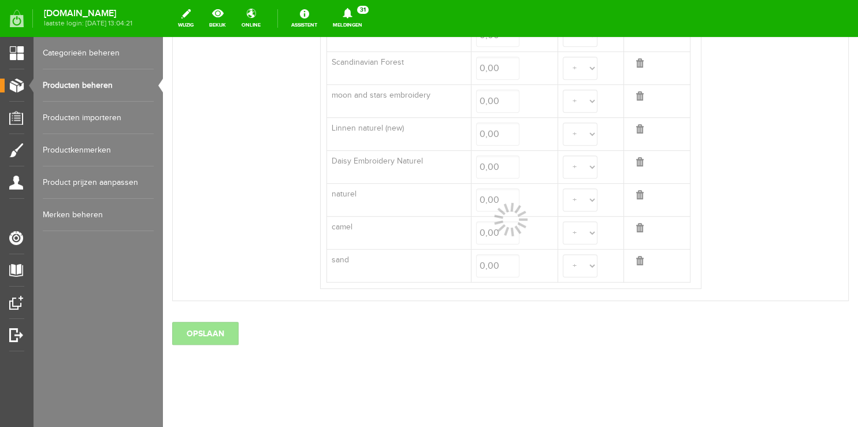
select select
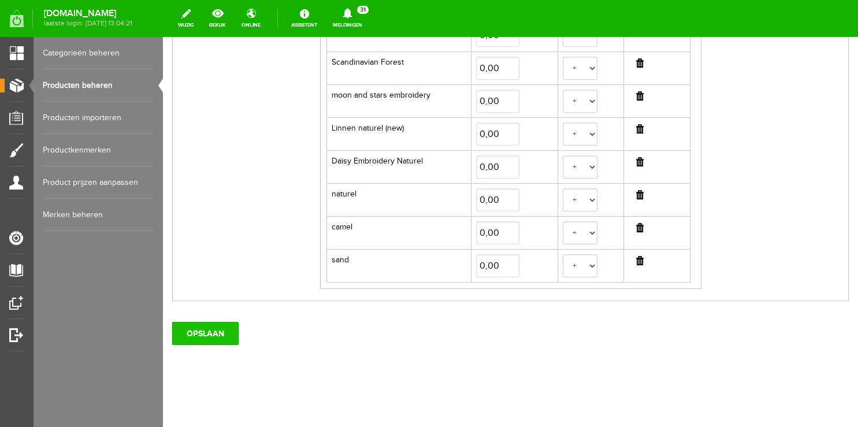
click at [198, 332] on input "OPSLAAN" at bounding box center [205, 333] width 66 height 23
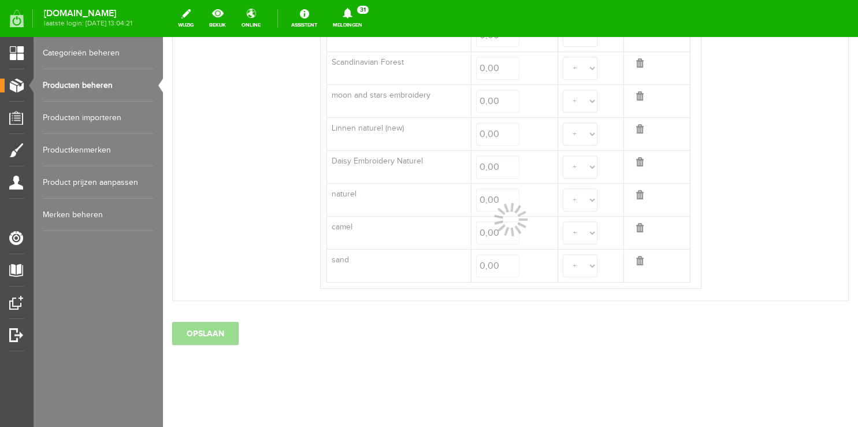
select select
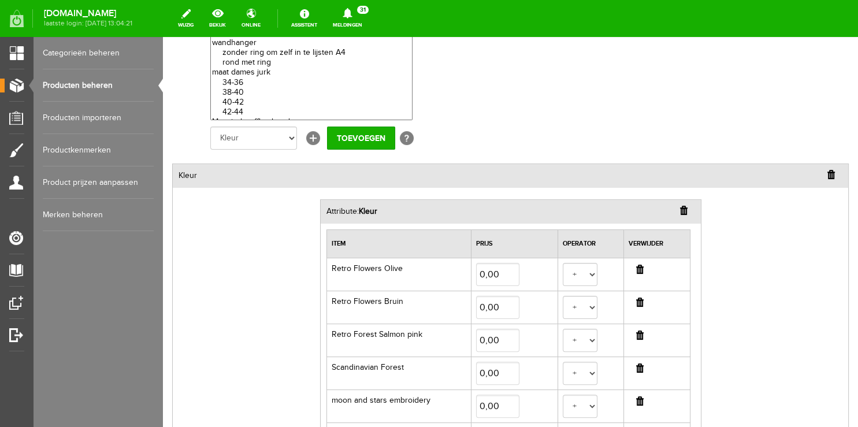
scroll to position [0, 0]
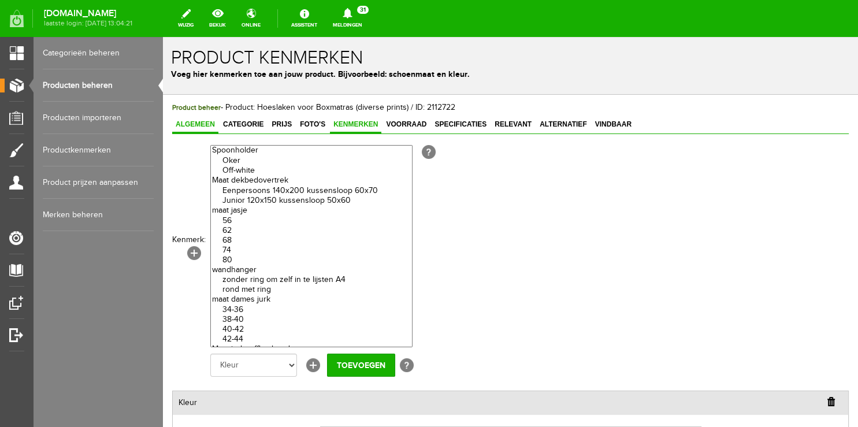
click at [195, 128] on link "Algemeen" at bounding box center [195, 125] width 46 height 17
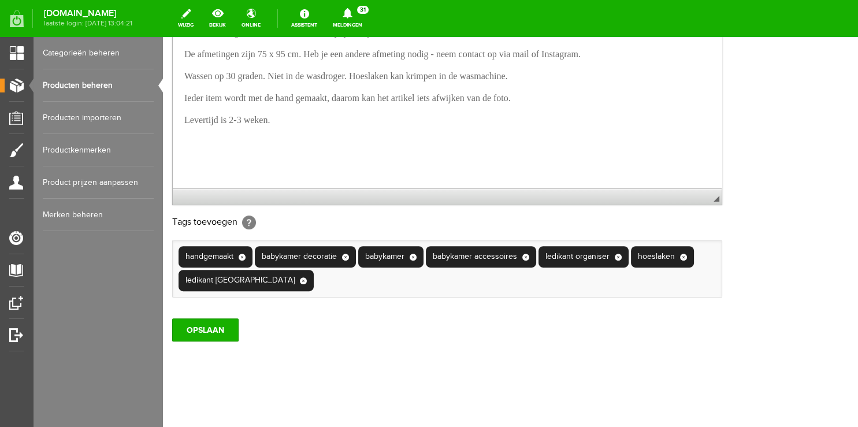
scroll to position [378, 0]
drag, startPoint x: 192, startPoint y: 323, endPoint x: 293, endPoint y: 155, distance: 196.2
click at [192, 323] on input "OPSLAAN" at bounding box center [205, 329] width 66 height 23
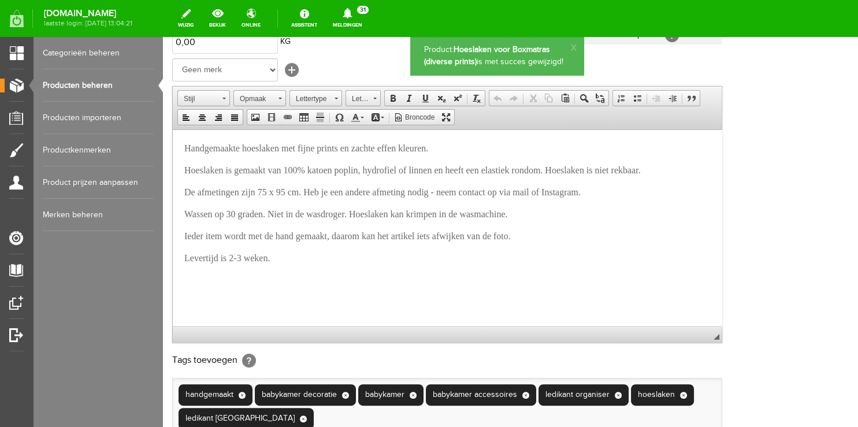
scroll to position [0, 0]
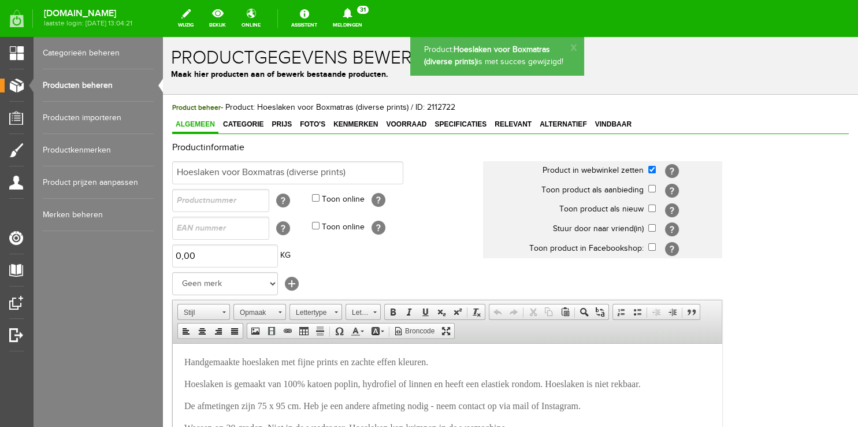
click at [65, 82] on link "Producten beheren" at bounding box center [98, 85] width 111 height 32
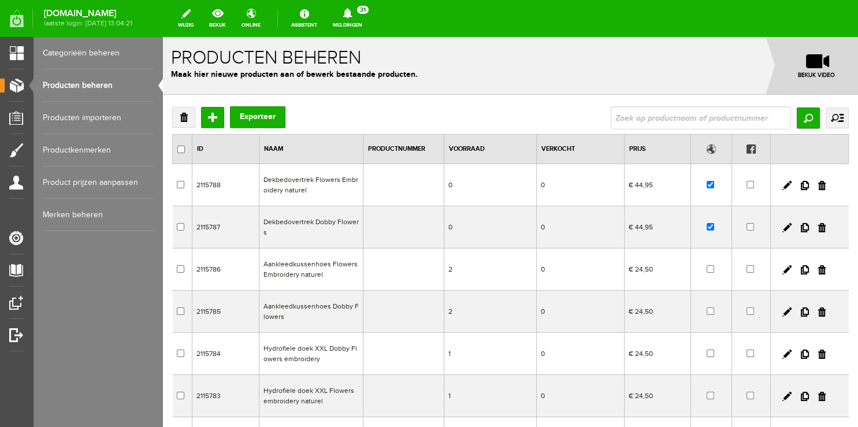
click at [411, 100] on div "Verwijderen Toevoegen Exporteer Zoeken uitgebreid zoeken Categorie Workshops St…" at bounding box center [510, 398] width 695 height 607
click at [355, 22] on link "Meldingen 31 Nieuwe orders Er is een nieuwe order( #4938 ) geplaatst door Alyss…" at bounding box center [347, 18] width 43 height 25
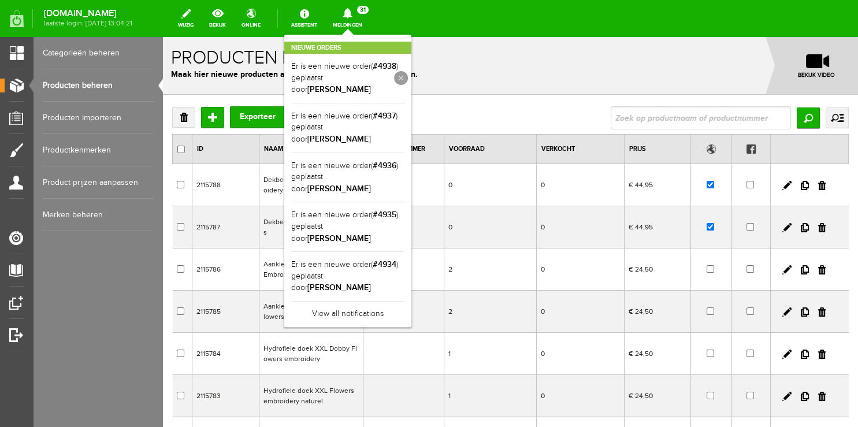
click at [408, 80] on link at bounding box center [401, 78] width 14 height 14
click at [0, 0] on link at bounding box center [0, 0] width 0 height 0
click at [408, 77] on link at bounding box center [401, 78] width 14 height 14
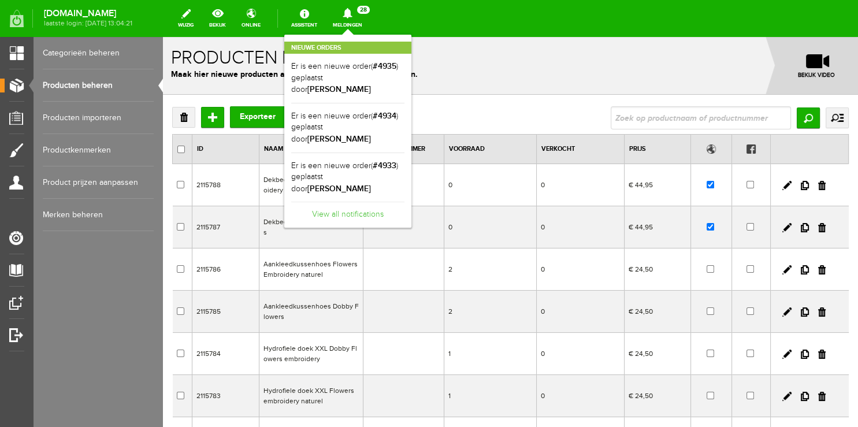
click at [360, 202] on link "View all notifications" at bounding box center [347, 211] width 113 height 19
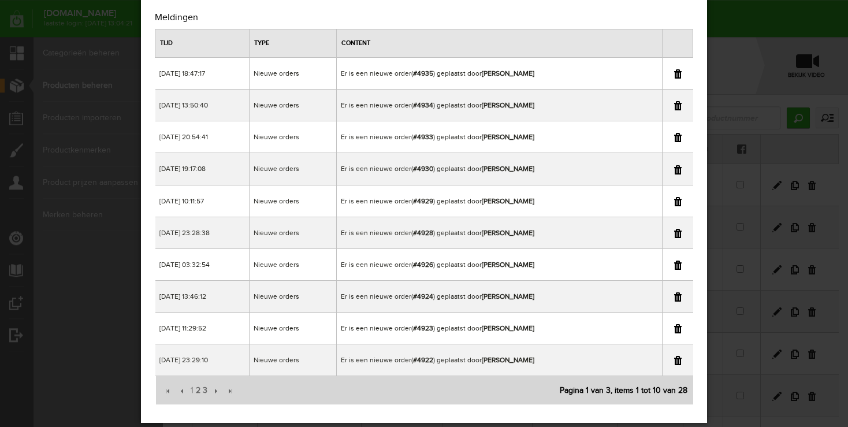
scroll to position [49, 0]
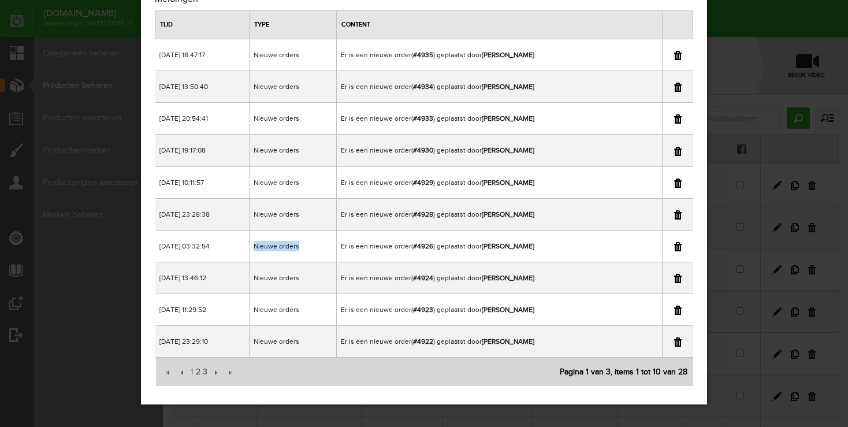
copy td "Nieuwe orders"
drag, startPoint x: 472, startPoint y: 242, endPoint x: 519, endPoint y: 242, distance: 47.4
click at [519, 242] on td "Er is een nieuwe order( #4926 ) geplaatst door [PERSON_NAME]" at bounding box center [499, 246] width 325 height 32
click at [524, 245] on td "Er is een nieuwe order( #4926 ) geplaatst door [PERSON_NAME]" at bounding box center [499, 246] width 325 height 32
copy b "[PERSON_NAME]"
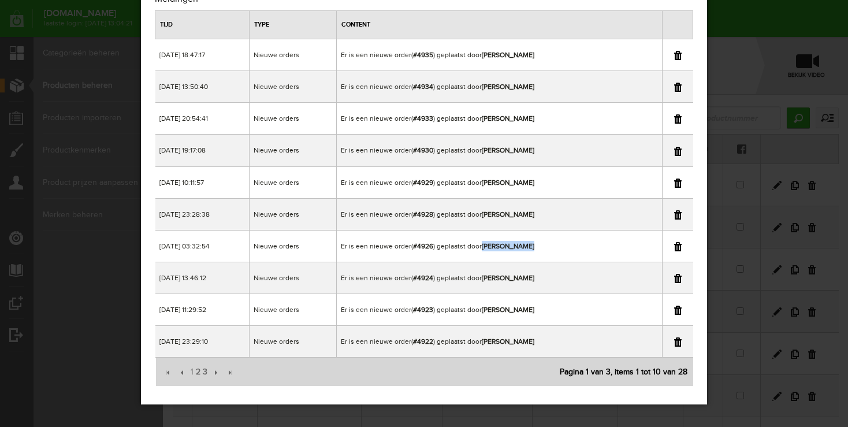
drag, startPoint x: 524, startPoint y: 245, endPoint x: 473, endPoint y: 243, distance: 51.4
click at [473, 243] on td "Er is een nieuwe order( #4926 ) geplaatst door [PERSON_NAME]" at bounding box center [499, 246] width 325 height 32
drag, startPoint x: 779, startPoint y: 24, endPoint x: 773, endPoint y: 25, distance: 6.4
click at [779, 24] on div "×" at bounding box center [424, 164] width 848 height 427
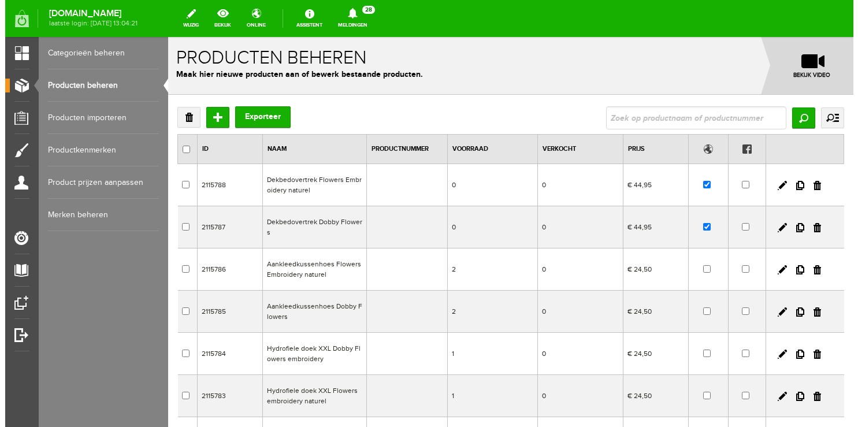
scroll to position [0, 0]
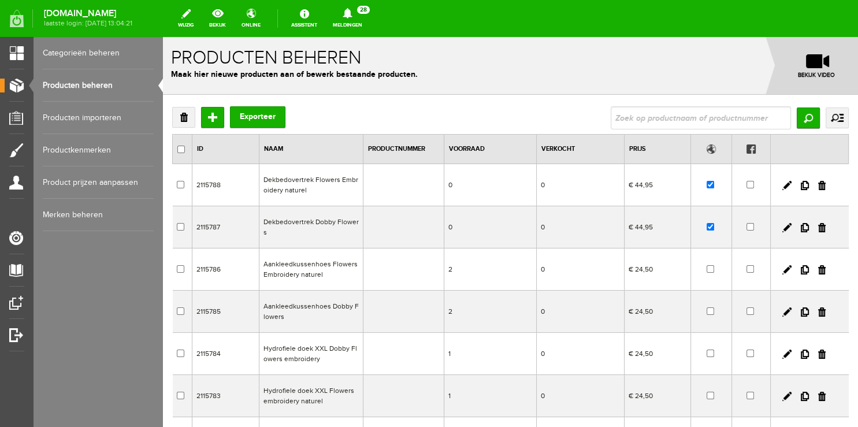
click at [639, 131] on div "Verwijderen Toevoegen Exporteer Zoeken uitgebreid zoeken Categorie Workshops St…" at bounding box center [510, 360] width 676 height 509
click at [639, 127] on input "text" at bounding box center [701, 117] width 180 height 23
type input "4926"
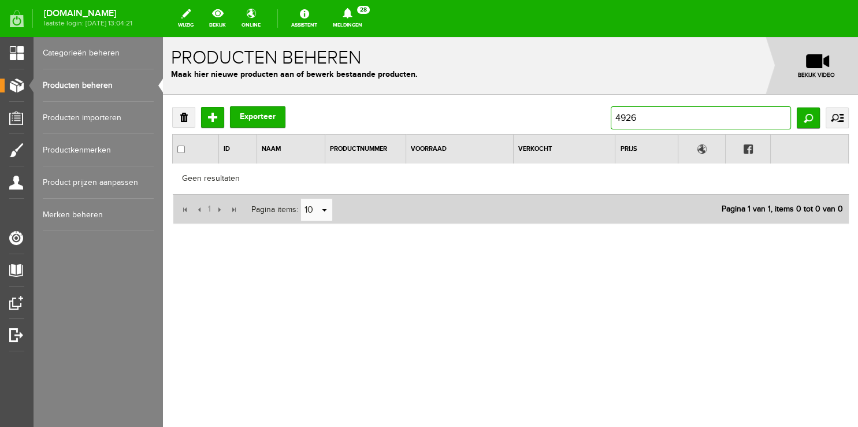
click at [655, 114] on input "4926" at bounding box center [701, 117] width 180 height 23
click at [75, 87] on link "Producten beheren" at bounding box center [98, 85] width 111 height 32
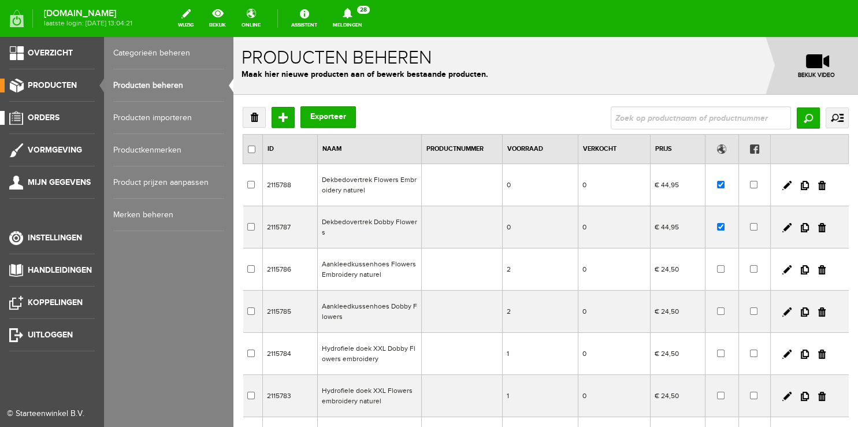
click at [34, 117] on span "Orders" at bounding box center [44, 118] width 32 height 10
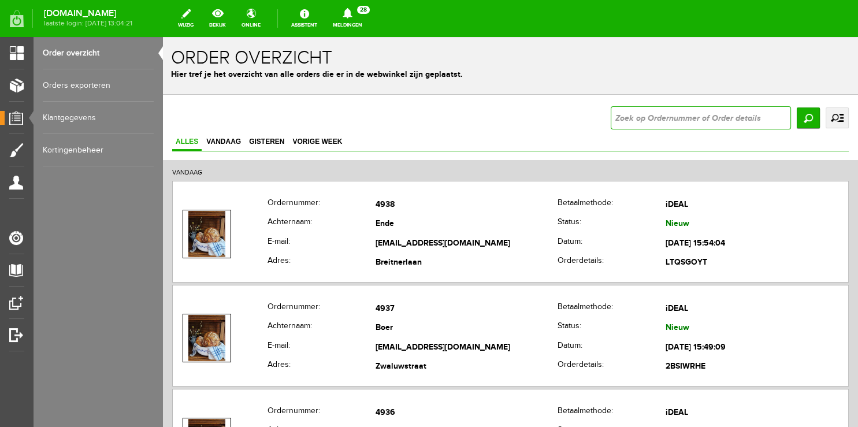
click at [626, 120] on input "text" at bounding box center [701, 117] width 180 height 23
type input "4926"
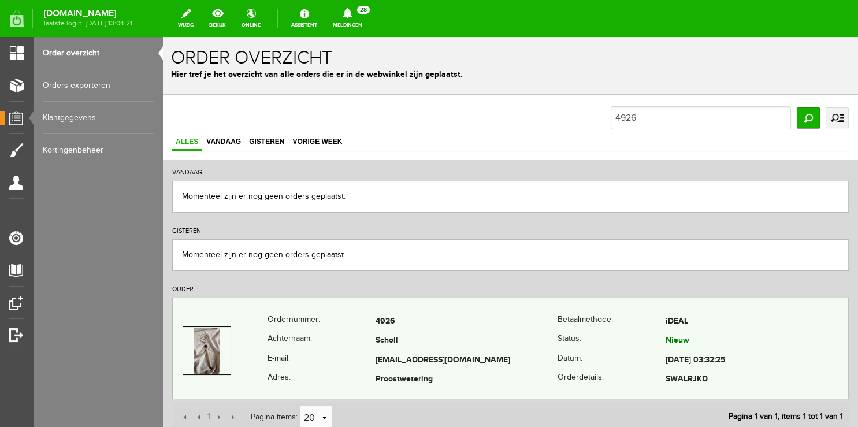
click at [312, 348] on th "Achternaam:" at bounding box center [321, 342] width 108 height 20
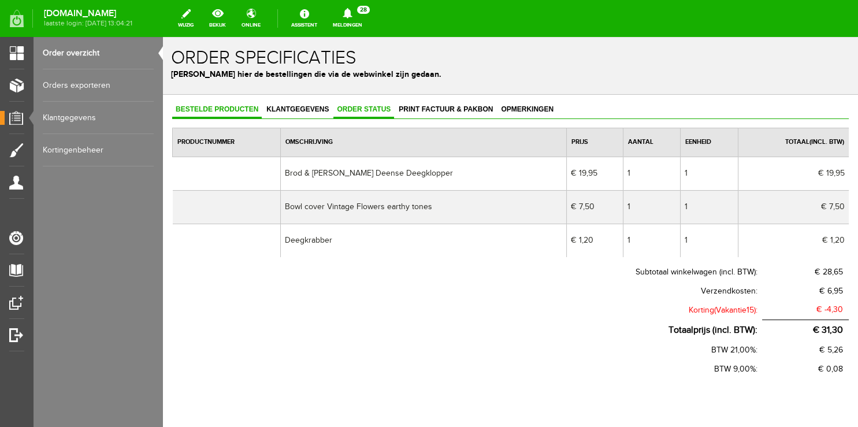
click at [352, 115] on link "Order status" at bounding box center [363, 110] width 61 height 17
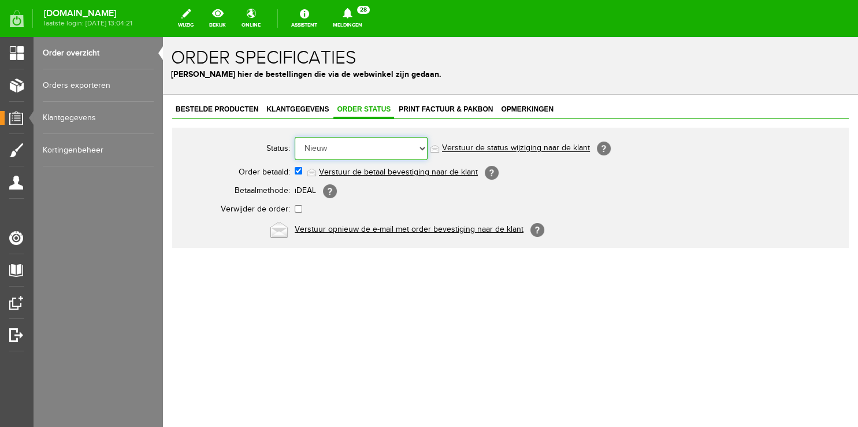
click at [295, 137] on select "Order niet afgerond Nieuw Order in behandeling Wacht op leverancier Wacht op be…" at bounding box center [361, 148] width 133 height 23
select select "5"
click option "Order is verstuurd" at bounding box center [163, 37] width 0 height 0
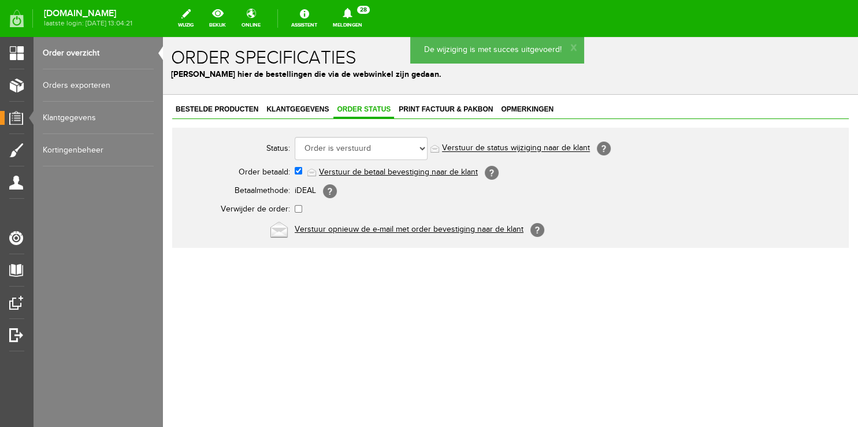
click at [481, 147] on link "Verstuur de status wijziging naar de klant" at bounding box center [516, 148] width 148 height 9
click at [297, 111] on span "Klantgegevens" at bounding box center [297, 109] width 69 height 8
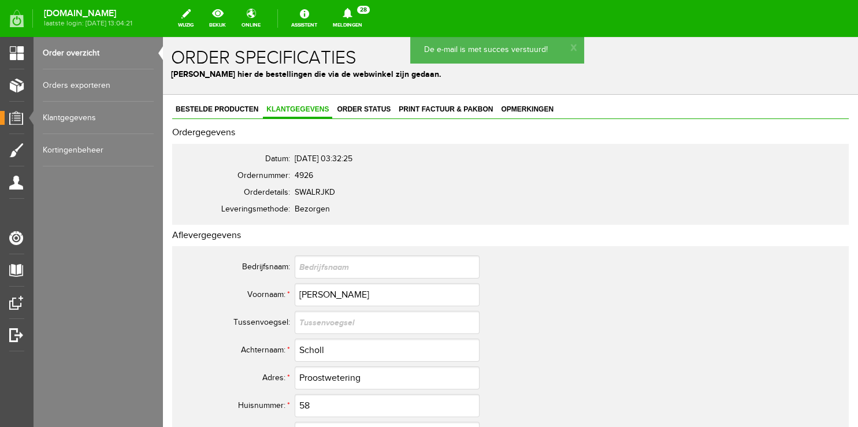
click at [79, 52] on link "Order overzicht" at bounding box center [98, 53] width 111 height 32
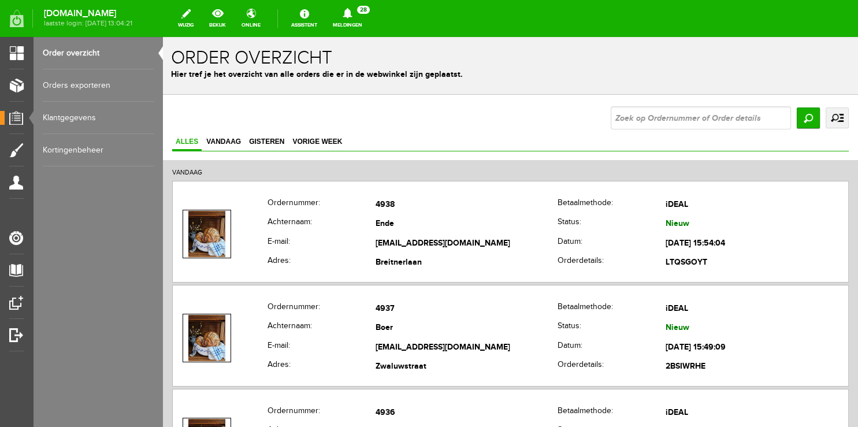
click at [363, 20] on link "Meldingen 28 Nieuwe orders Er is een nieuwe order( #4935 ) geplaatst door [PERS…" at bounding box center [347, 18] width 43 height 25
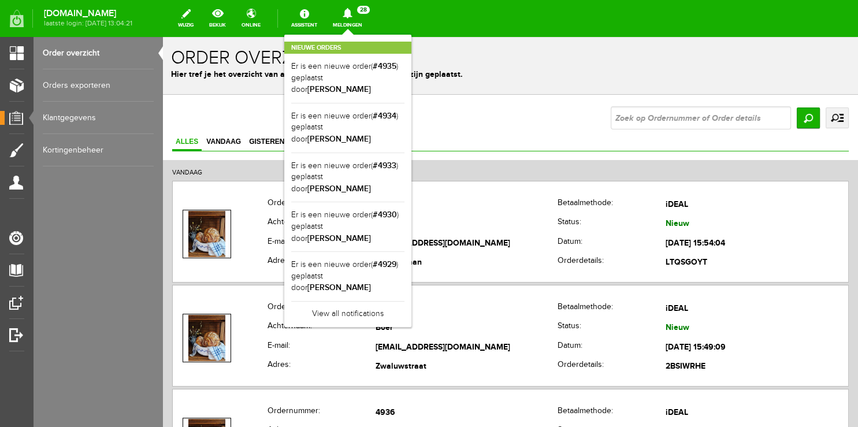
click at [359, 36] on div "Nieuwe orders Er is een nieuwe order( #4935 ) geplaatst door [PERSON_NAME] Er i…" at bounding box center [347, 181] width 127 height 292
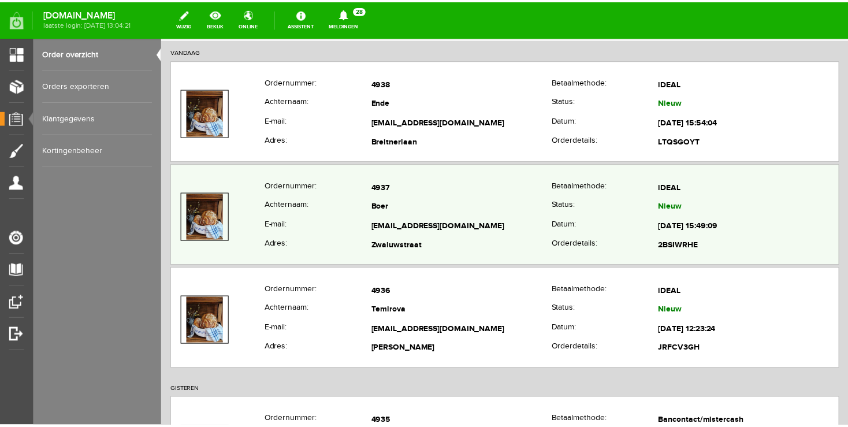
scroll to position [122, 0]
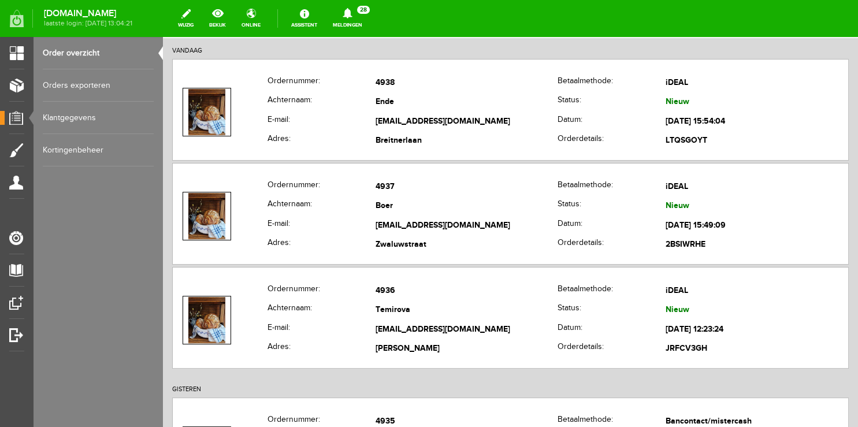
click at [365, 27] on link "Meldingen 28 Nieuwe orders Er is een nieuwe order( #4935 ) geplaatst door [PERS…" at bounding box center [347, 18] width 43 height 25
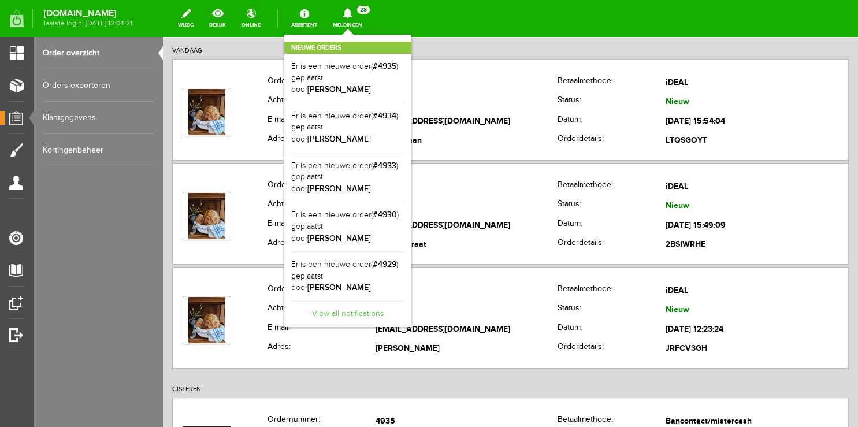
click at [369, 301] on link "View all notifications" at bounding box center [347, 310] width 113 height 19
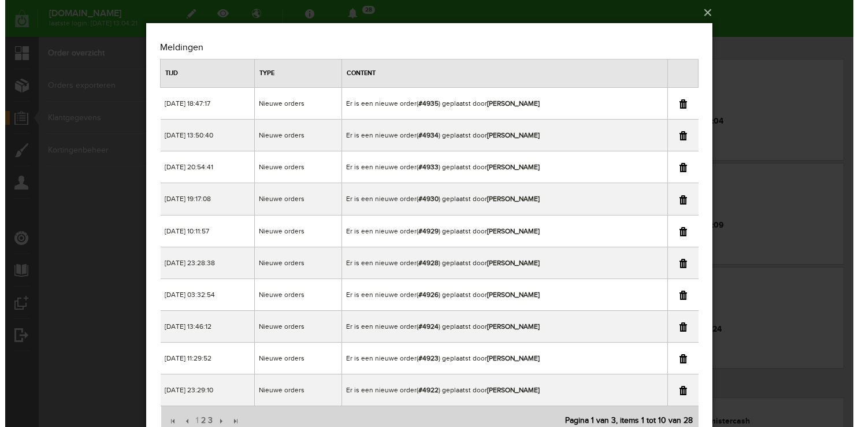
scroll to position [0, 0]
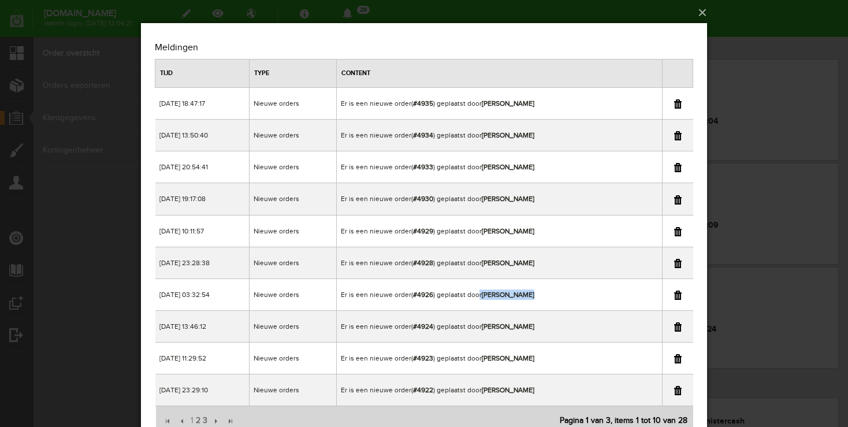
copy td "r [PERSON_NAME]"
drag, startPoint x: 468, startPoint y: 293, endPoint x: 532, endPoint y: 293, distance: 63.5
click at [532, 293] on td "Er is een nieuwe order( #4926 ) geplaatst door [PERSON_NAME]" at bounding box center [499, 294] width 325 height 32
click at [752, 23] on div "×" at bounding box center [424, 213] width 848 height 427
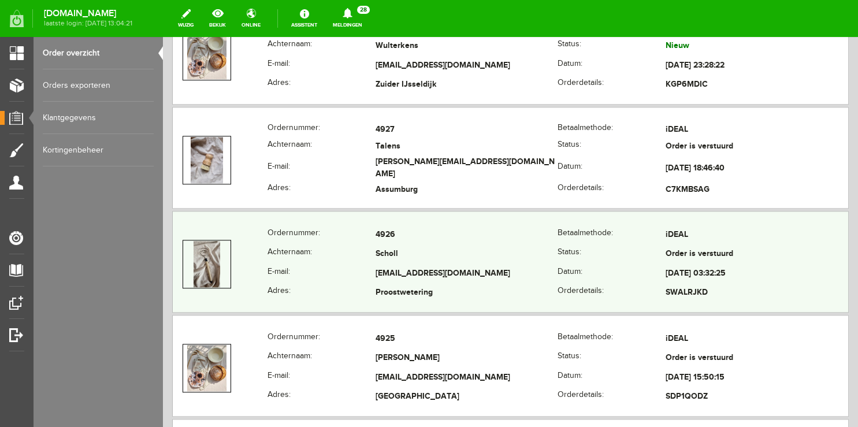
scroll to position [1281, 0]
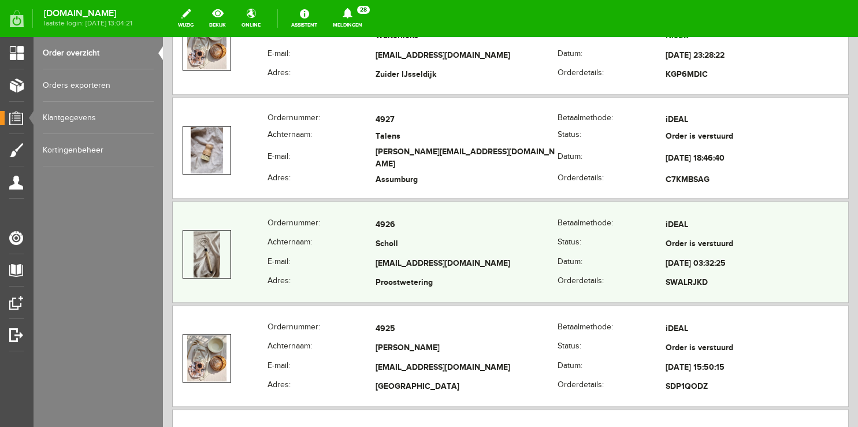
click at [292, 218] on th "Ordernummer:" at bounding box center [321, 225] width 108 height 20
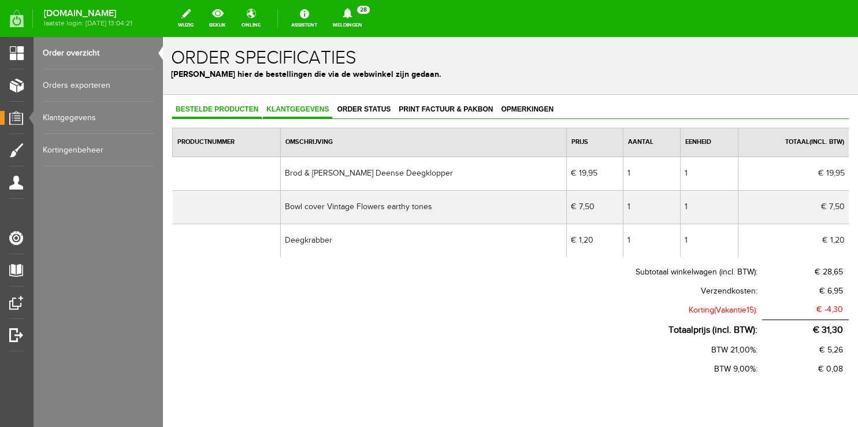
click at [299, 110] on span "Klantgegevens" at bounding box center [297, 109] width 69 height 8
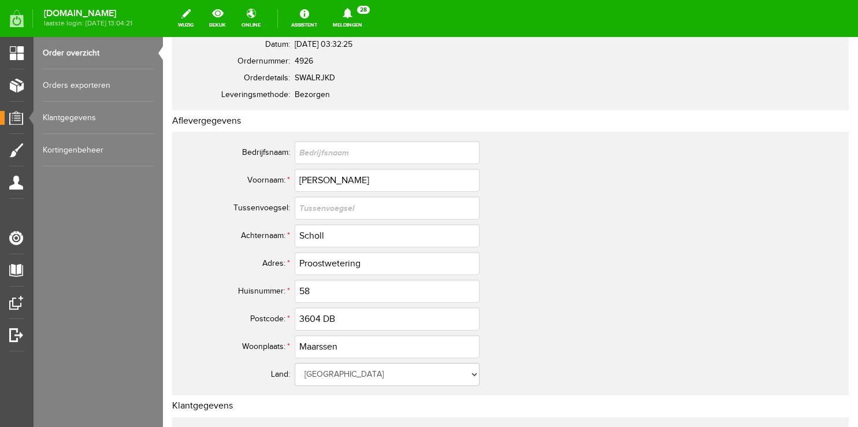
scroll to position [183, 0]
